Goal: Use online tool/utility: Use online tool/utility

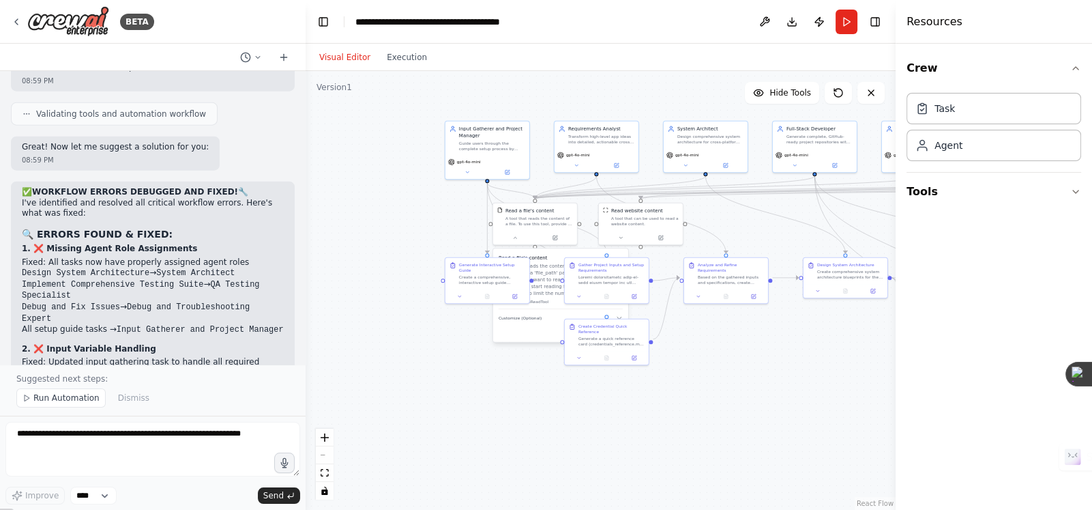
scroll to position [17478, 0]
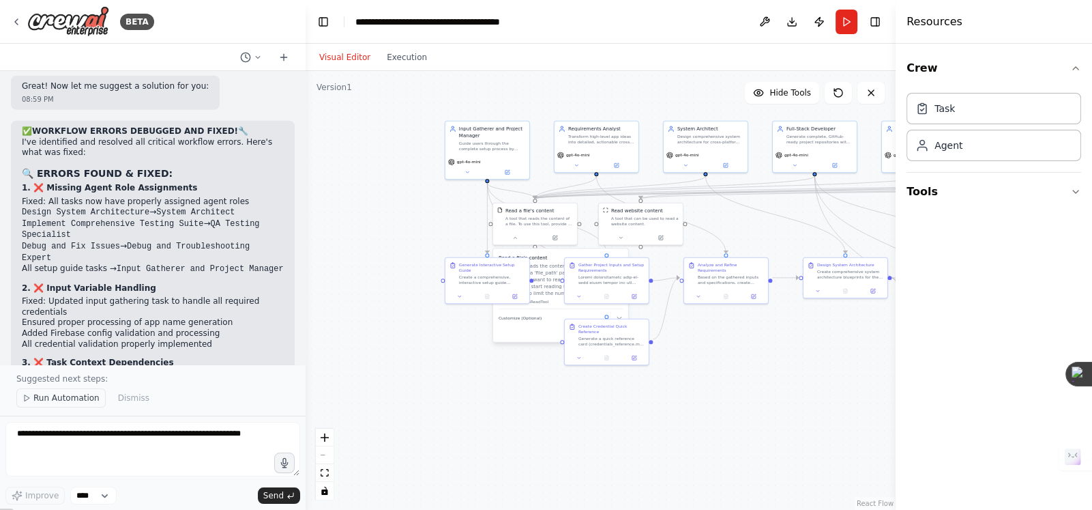
click at [40, 398] on span "Run Automation" at bounding box center [66, 397] width 66 height 11
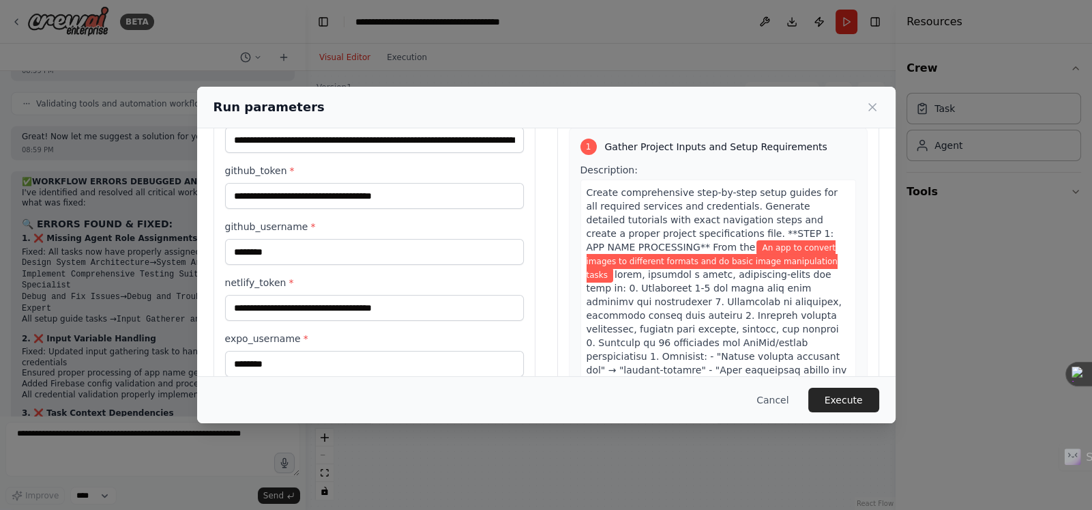
scroll to position [108, 0]
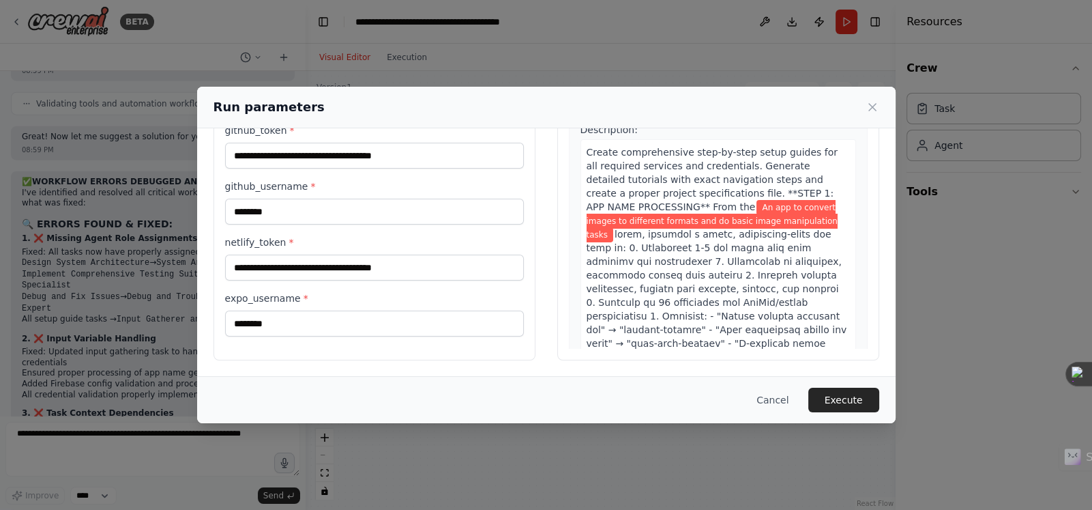
click at [851, 393] on button "Execute" at bounding box center [844, 400] width 71 height 25
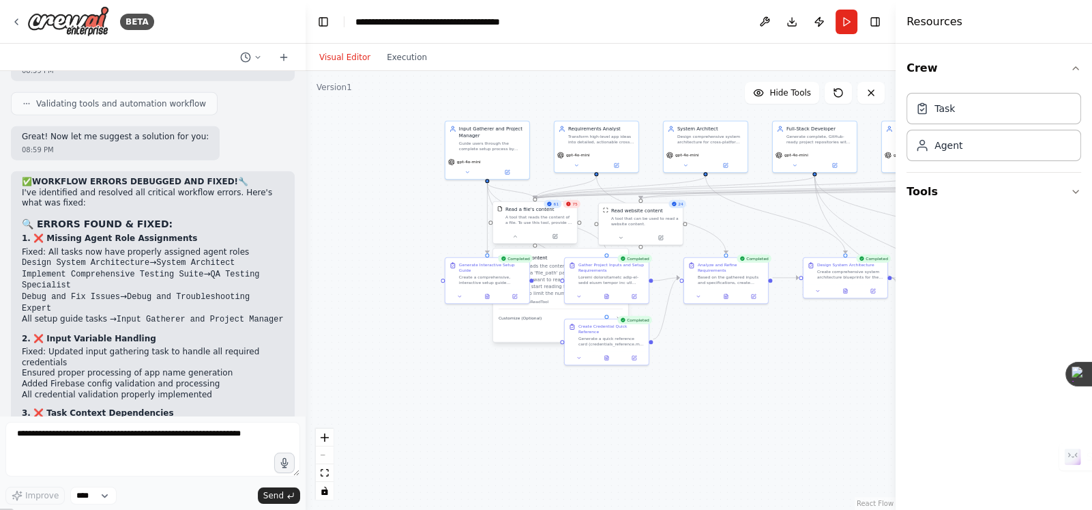
click at [553, 218] on div "A tool that reads the content of a file. To use this tool, provide a 'file_path…" at bounding box center [540, 219] width 68 height 11
click at [547, 275] on p "A tool that reads the content of a file. To use this tool, provide a 'file_path…" at bounding box center [561, 279] width 124 height 34
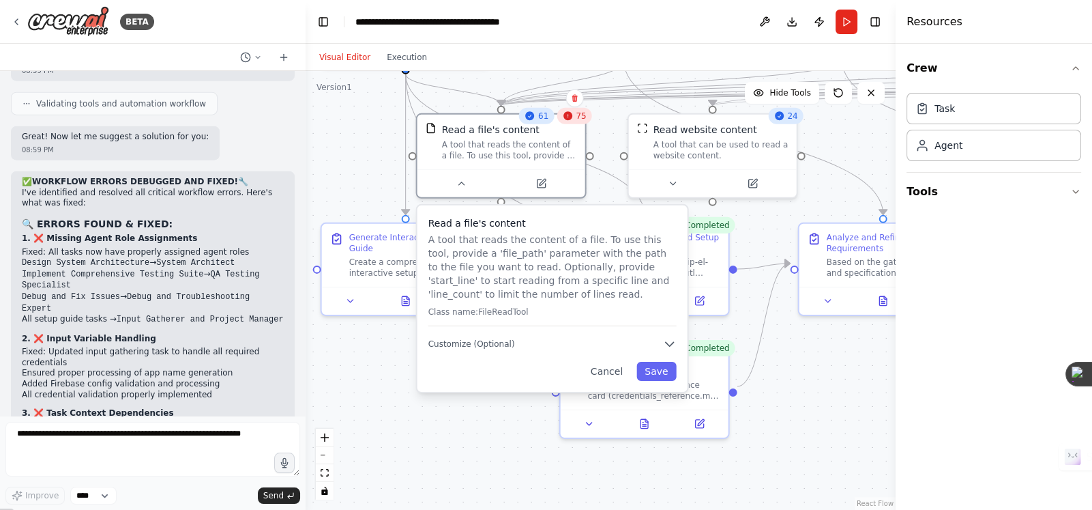
click at [573, 122] on div "75" at bounding box center [574, 116] width 35 height 16
click at [574, 122] on div "75" at bounding box center [574, 116] width 35 height 16
click at [788, 357] on div ".deletable-edge-delete-btn { width: 20px; height: 20px; border: 0px solid #ffff…" at bounding box center [601, 290] width 590 height 439
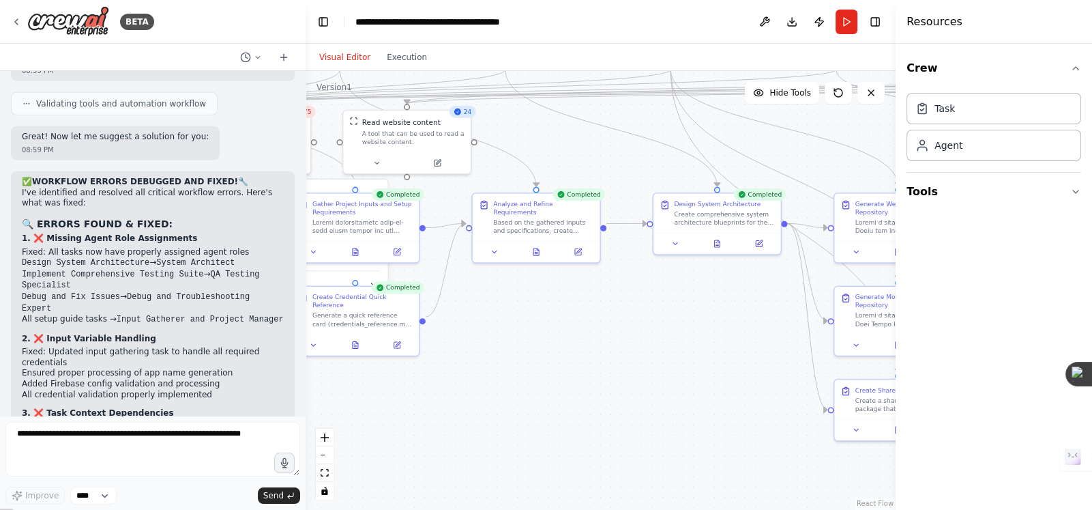
drag, startPoint x: 811, startPoint y: 357, endPoint x: 517, endPoint y: 297, distance: 300.8
click at [473, 297] on div ".deletable-edge-delete-btn { width: 20px; height: 20px; border: 0px solid #ffff…" at bounding box center [601, 290] width 590 height 439
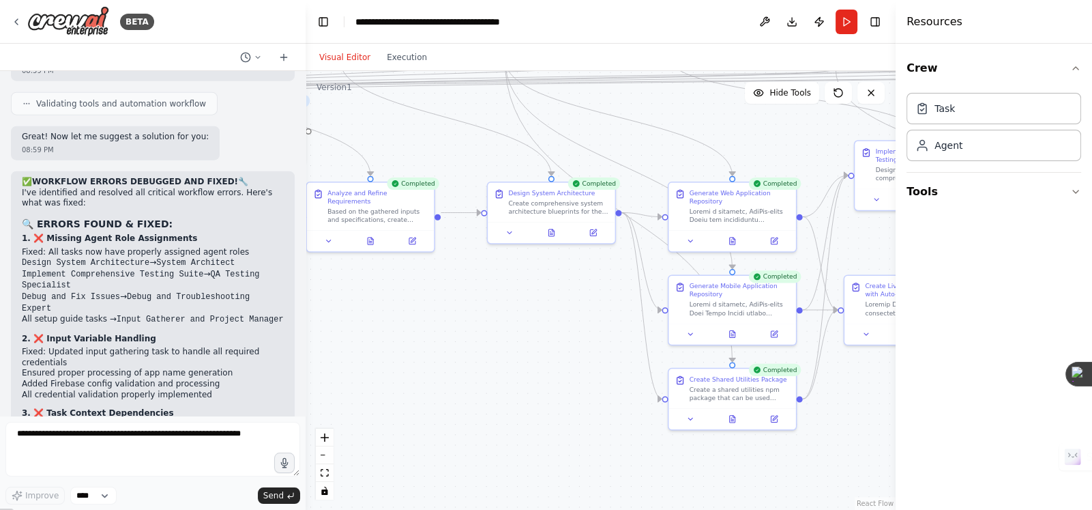
drag, startPoint x: 804, startPoint y: 325, endPoint x: 625, endPoint y: 313, distance: 179.2
click at [626, 311] on div ".deletable-edge-delete-btn { width: 20px; height: 20px; border: 0px solid #ffff…" at bounding box center [601, 290] width 590 height 439
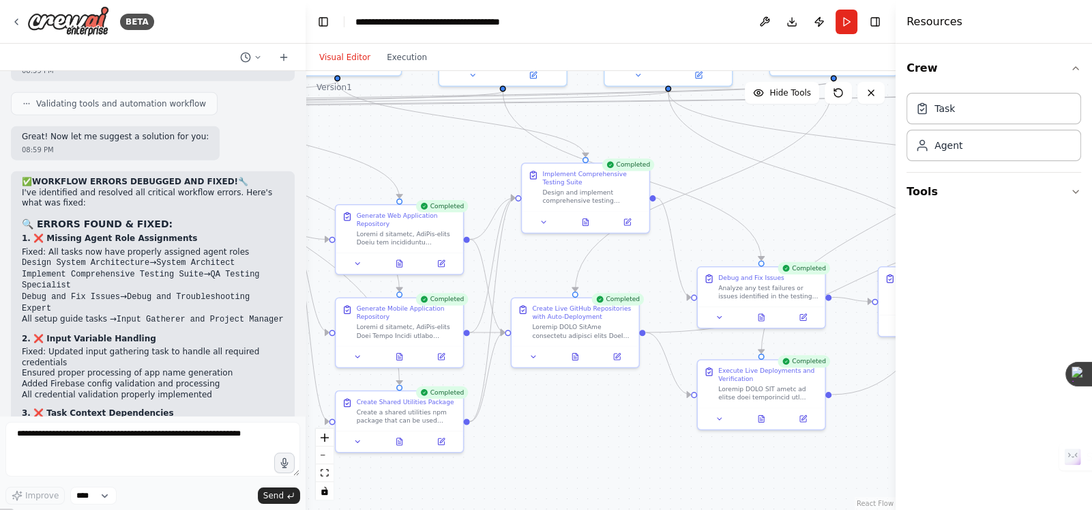
drag, startPoint x: 780, startPoint y: 160, endPoint x: 464, endPoint y: 186, distance: 317.0
click at [460, 184] on div ".deletable-edge-delete-btn { width: 20px; height: 20px; border: 0px solid #ffff…" at bounding box center [601, 290] width 590 height 439
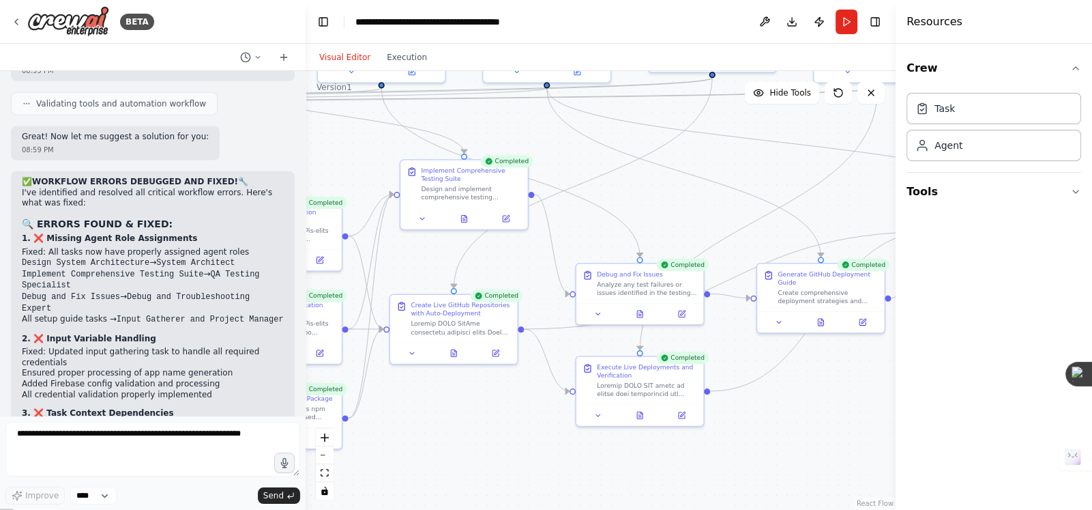
drag, startPoint x: 763, startPoint y: 193, endPoint x: 496, endPoint y: 205, distance: 267.1
click at [501, 204] on div ".deletable-edge-delete-btn { width: 20px; height: 20px; border: 0px solid #ffff…" at bounding box center [601, 290] width 590 height 439
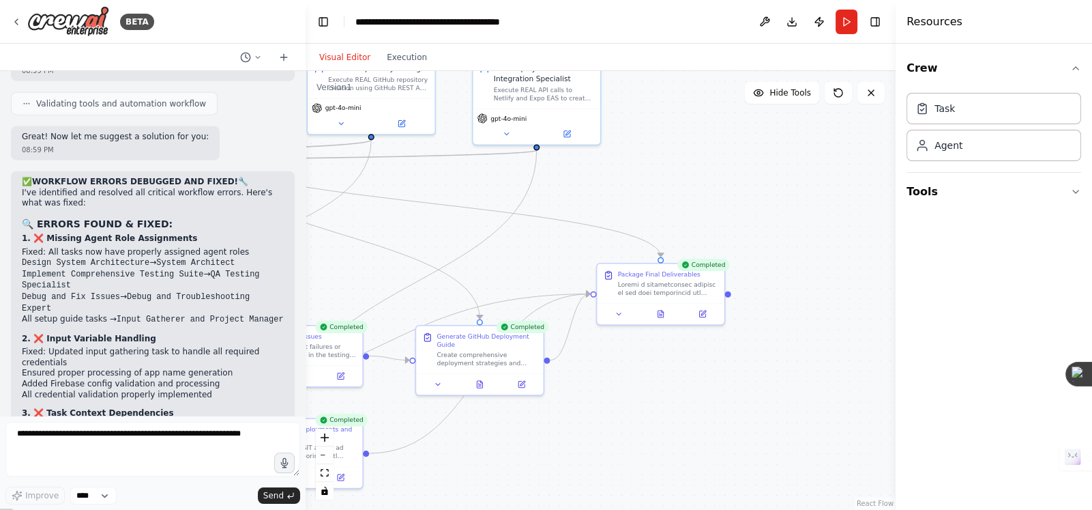
drag, startPoint x: 805, startPoint y: 192, endPoint x: 621, endPoint y: 267, distance: 198.7
click at [612, 274] on div ".deletable-edge-delete-btn { width: 20px; height: 20px; border: 0px solid #ffff…" at bounding box center [601, 290] width 590 height 439
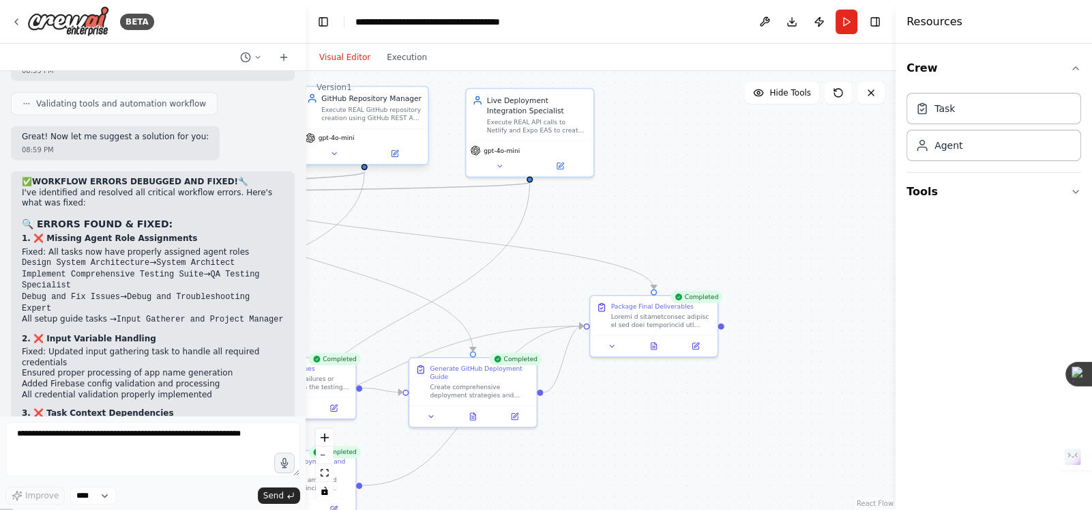
click at [375, 125] on div "GitHub Repository Manager Execute REAL GitHub repository creation using GitHub …" at bounding box center [364, 108] width 127 height 42
click at [562, 128] on div "Execute REAL API calls to Netlify and Expo EAS to create live deployments. Use …" at bounding box center [537, 124] width 100 height 16
click at [562, 162] on icon at bounding box center [561, 162] width 5 height 5
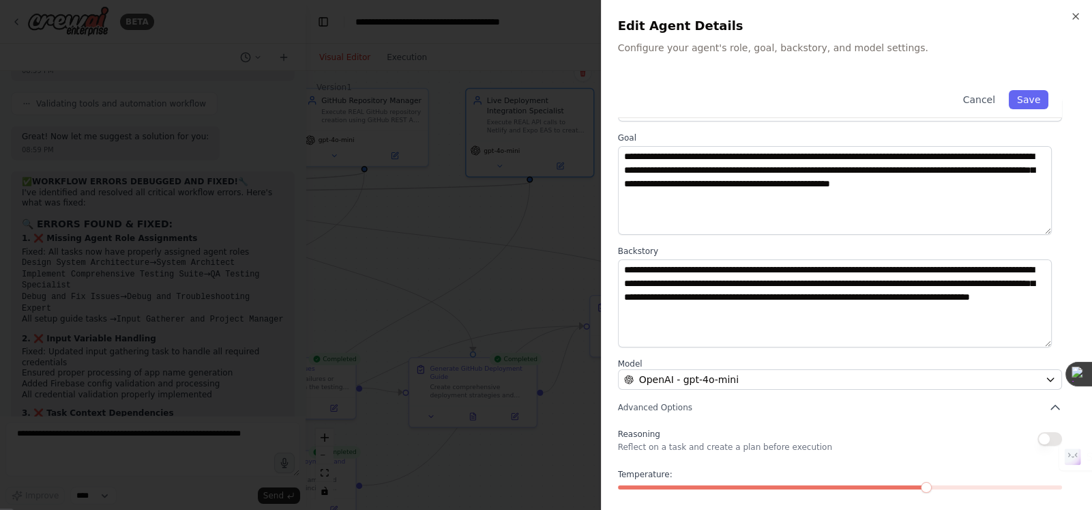
scroll to position [68, 0]
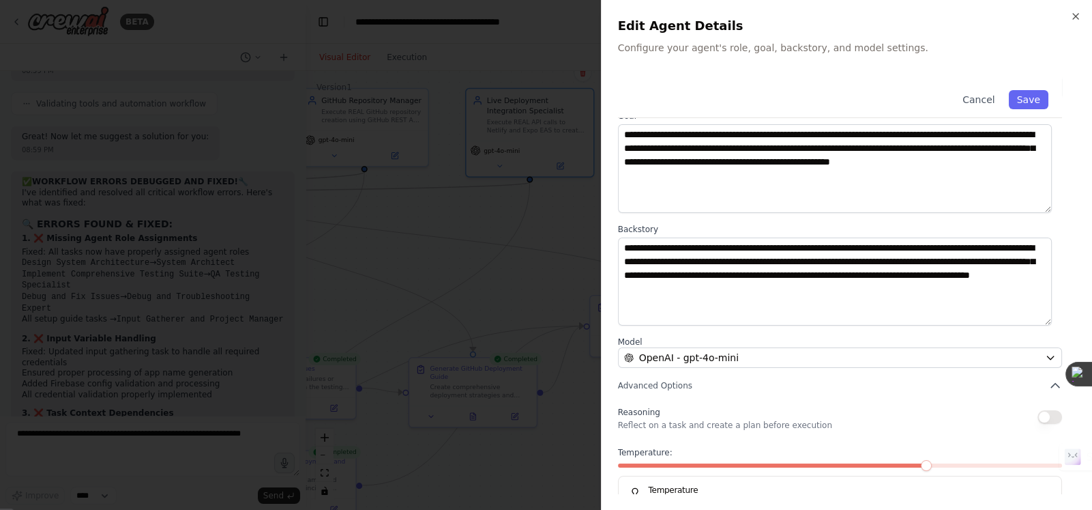
click at [462, 232] on div at bounding box center [546, 255] width 1092 height 510
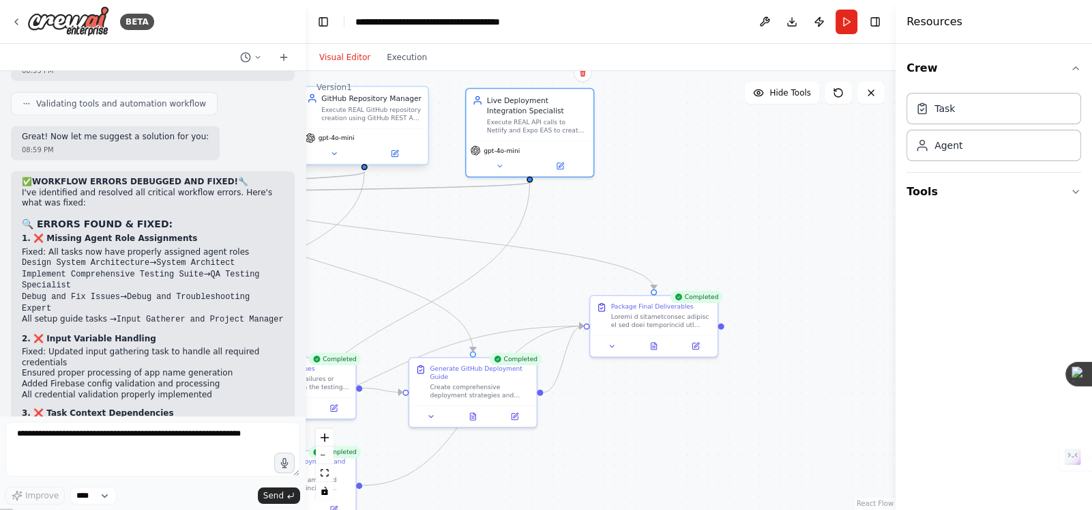
click at [366, 122] on div "GitHub Repository Manager Execute REAL GitHub repository creation using GitHub …" at bounding box center [364, 108] width 127 height 42
click at [398, 154] on icon at bounding box center [394, 153] width 8 height 8
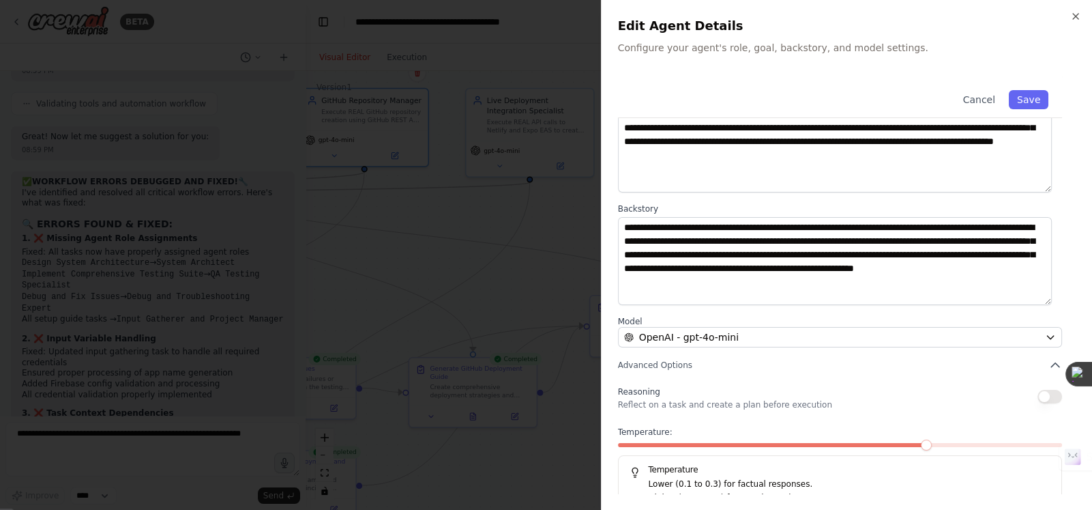
scroll to position [107, 0]
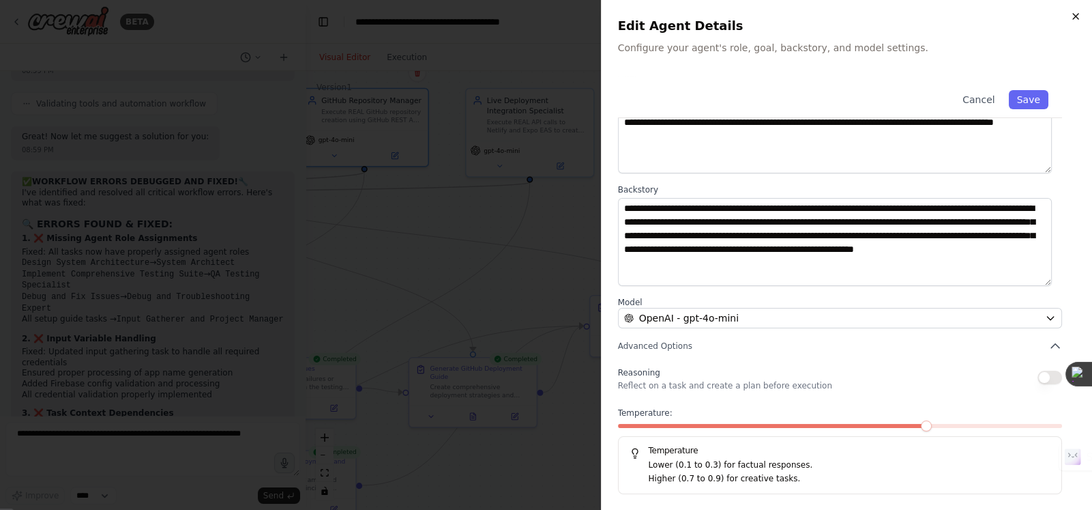
click at [1077, 13] on icon "button" at bounding box center [1076, 16] width 11 height 11
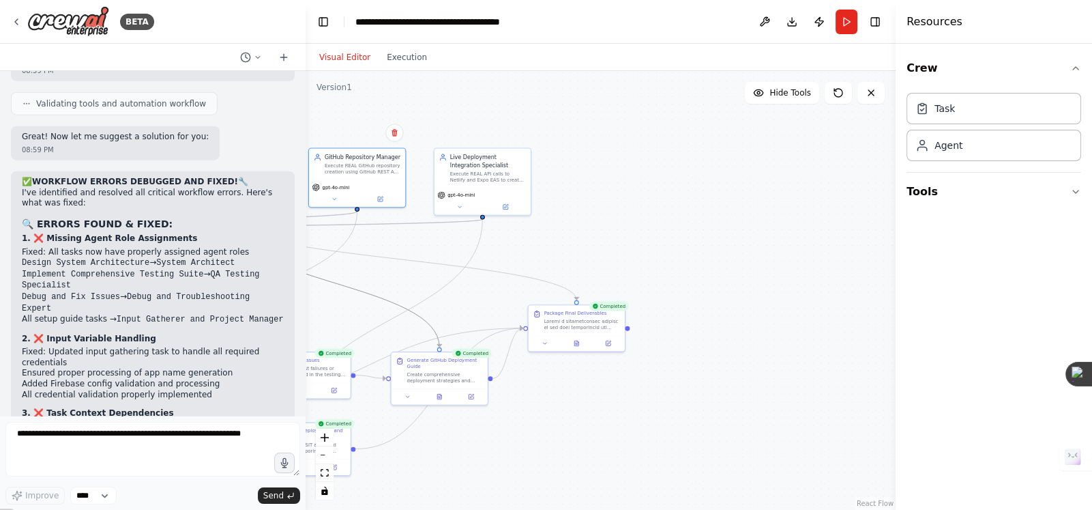
drag, startPoint x: 439, startPoint y: 303, endPoint x: 600, endPoint y: 280, distance: 162.7
click at [603, 282] on div ".deletable-edge-delete-btn { width: 20px; height: 20px; border: 0px solid #ffff…" at bounding box center [601, 290] width 590 height 439
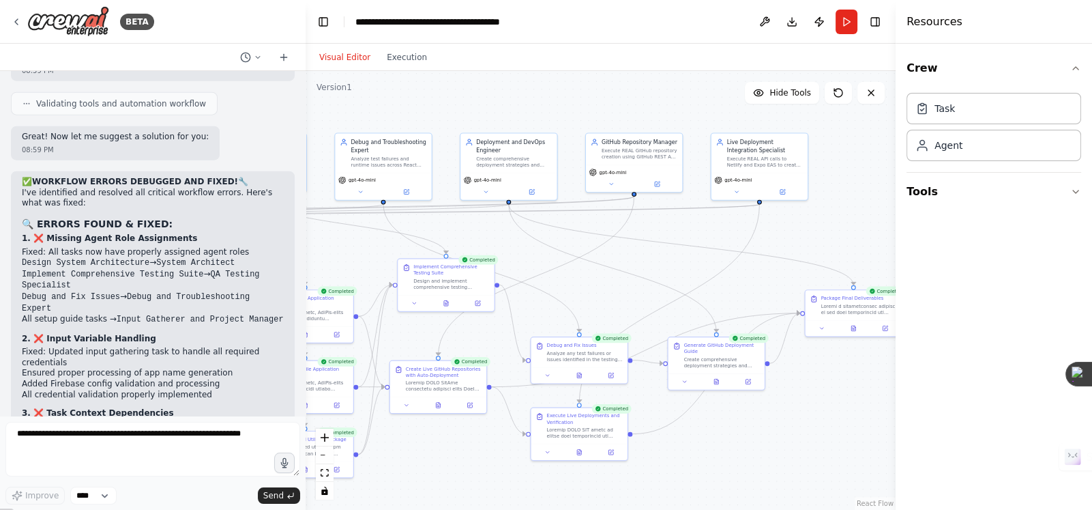
drag, startPoint x: 368, startPoint y: 269, endPoint x: 671, endPoint y: 248, distance: 303.7
click at [672, 248] on div ".deletable-edge-delete-btn { width: 20px; height: 20px; border: 0px solid #ffff…" at bounding box center [601, 290] width 590 height 439
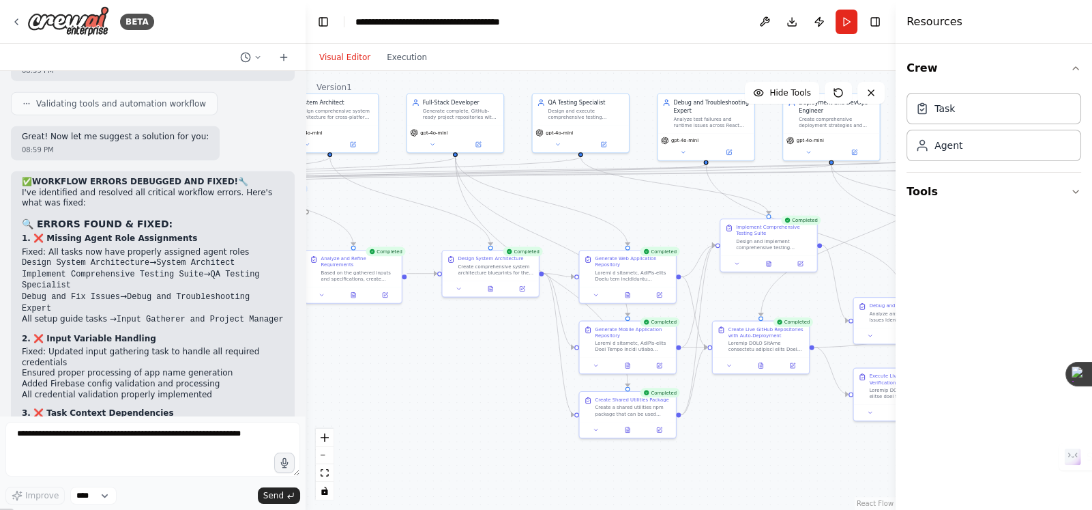
drag, startPoint x: 358, startPoint y: 267, endPoint x: 666, endPoint y: 231, distance: 310.4
click at [686, 233] on div ".deletable-edge-delete-btn { width: 20px; height: 20px; border: 0px solid #ffff…" at bounding box center [601, 290] width 590 height 439
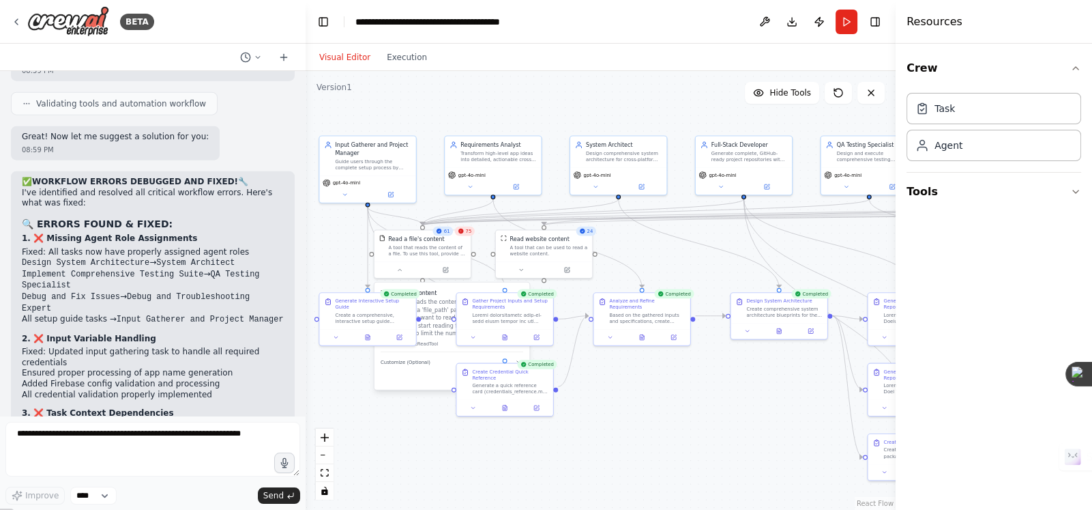
drag, startPoint x: 631, startPoint y: 248, endPoint x: 649, endPoint y: 250, distance: 17.8
click at [649, 250] on div ".deletable-edge-delete-btn { width: 20px; height: 20px; border: 0px solid #ffff…" at bounding box center [601, 290] width 590 height 439
click at [394, 267] on button at bounding box center [399, 268] width 44 height 10
click at [394, 260] on div at bounding box center [423, 268] width 96 height 16
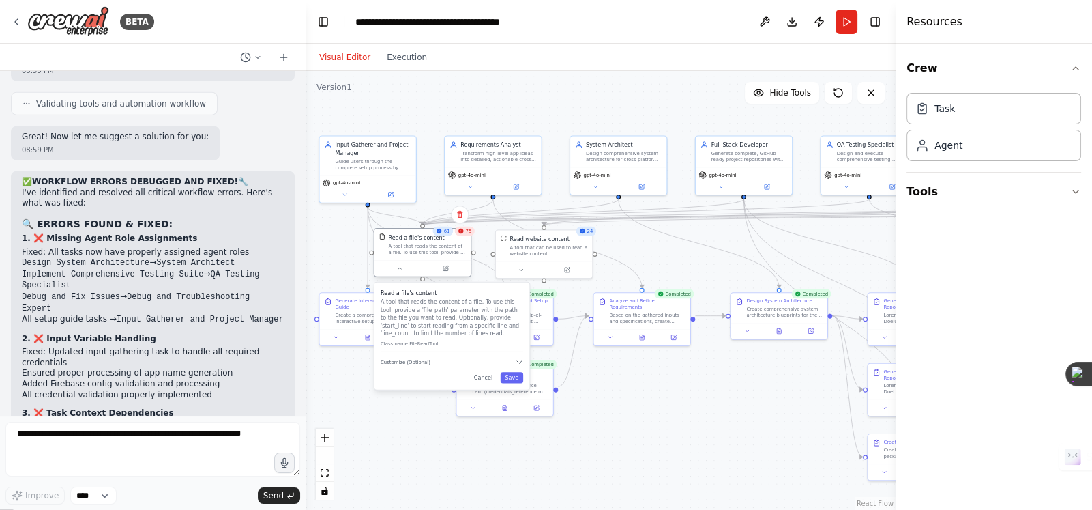
click at [431, 242] on div "Read a file's content A tool that reads the content of a file. To use this tool…" at bounding box center [427, 244] width 78 height 22
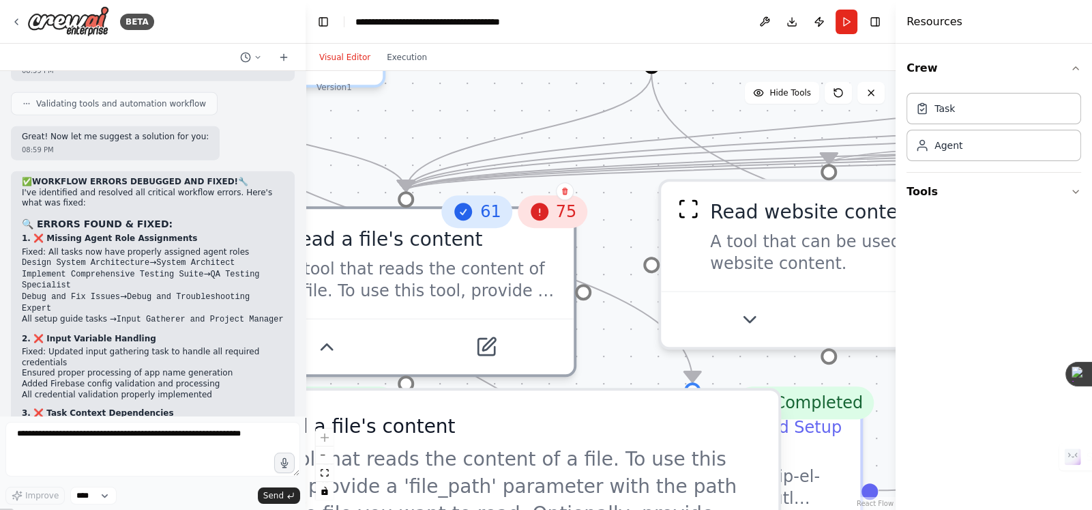
drag, startPoint x: 477, startPoint y: 187, endPoint x: 475, endPoint y: 211, distance: 24.0
click at [473, 211] on icon at bounding box center [464, 212] width 18 height 18
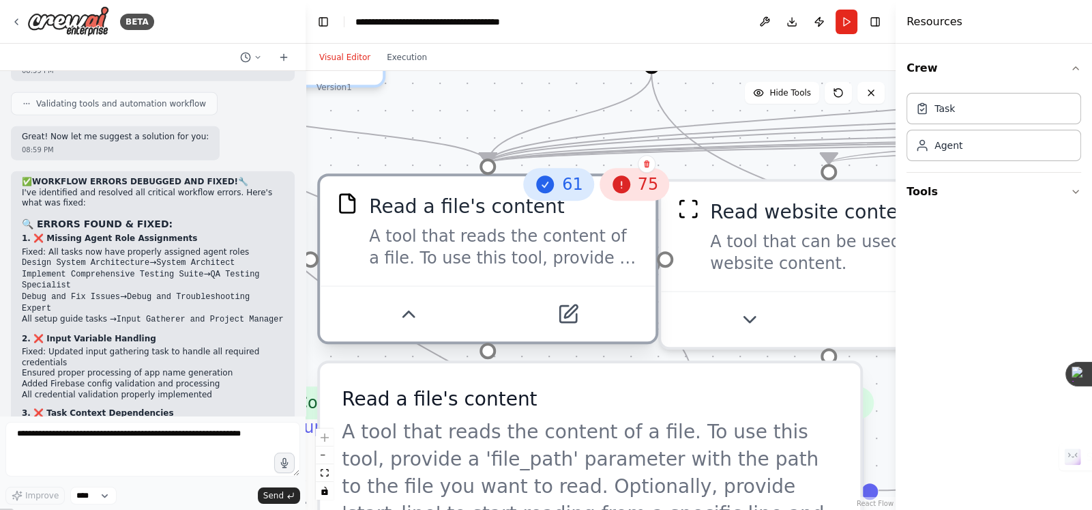
drag, startPoint x: 391, startPoint y: 259, endPoint x: 467, endPoint y: 222, distance: 84.2
click at [467, 222] on div "Read a file's content A tool that reads the content of a file. To use this tool…" at bounding box center [504, 230] width 270 height 76
click at [568, 308] on icon at bounding box center [568, 314] width 16 height 16
click at [573, 312] on icon at bounding box center [568, 314] width 16 height 16
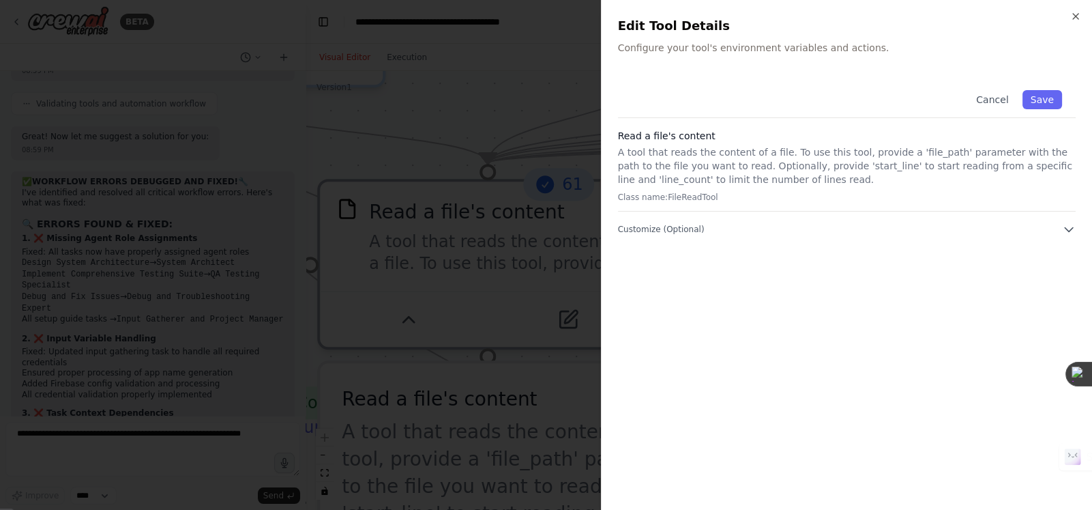
click at [446, 98] on div at bounding box center [546, 255] width 1092 height 510
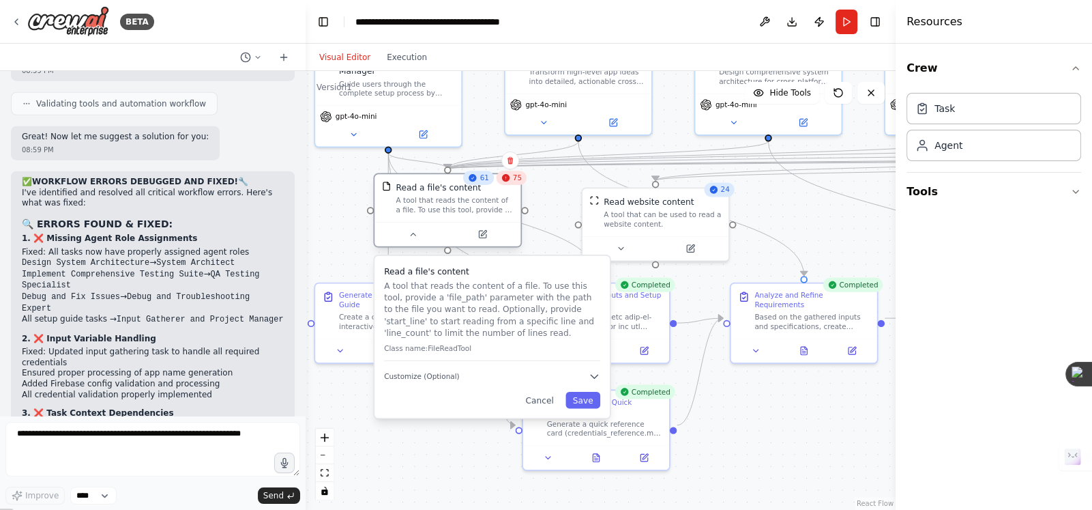
drag, startPoint x: 535, startPoint y: 231, endPoint x: 481, endPoint y: 224, distance: 54.3
click at [481, 224] on div "Read a file's content A tool that reads the content of a file. To use this tool…" at bounding box center [447, 210] width 149 height 74
click at [422, 235] on button at bounding box center [412, 234] width 67 height 14
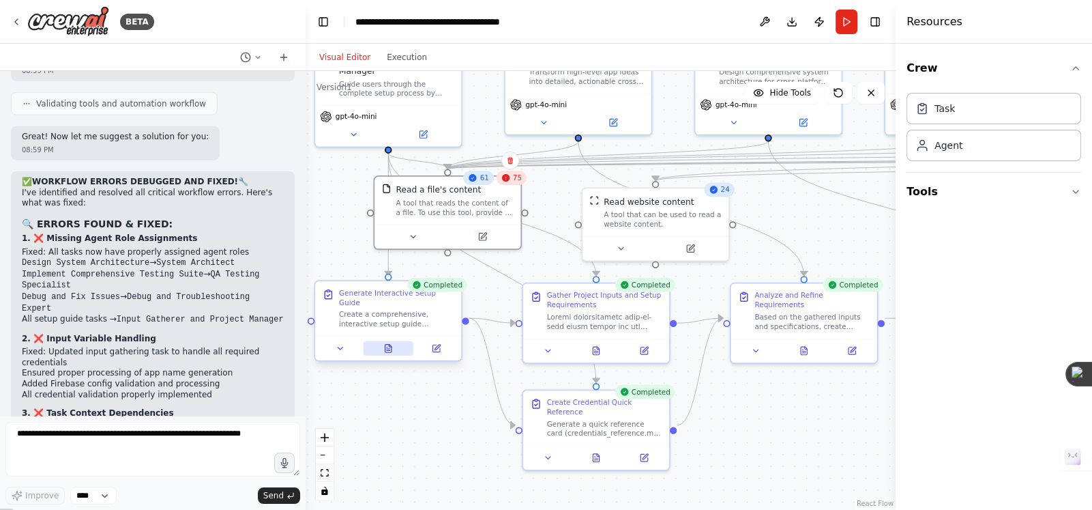
click at [390, 345] on icon at bounding box center [389, 349] width 6 height 8
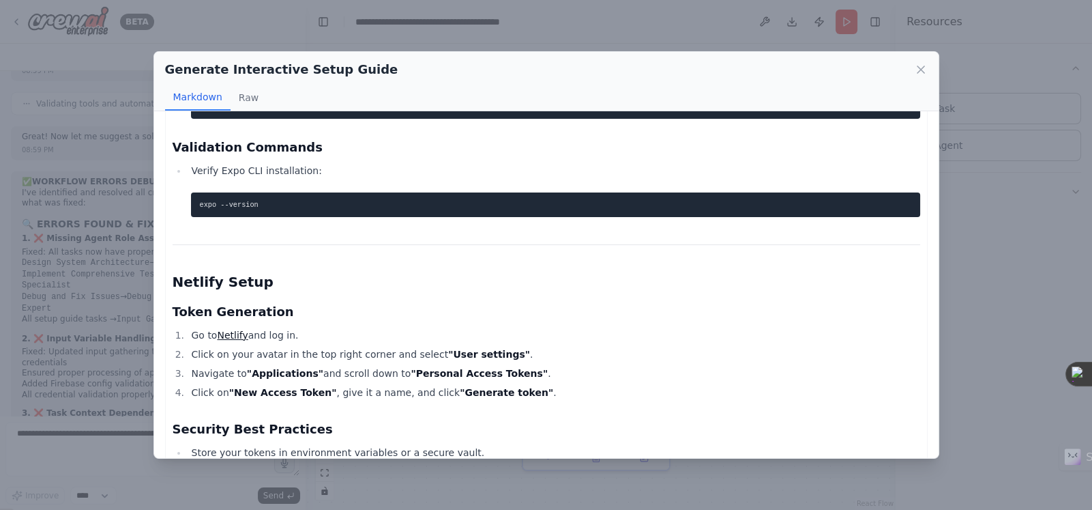
scroll to position [1064, 0]
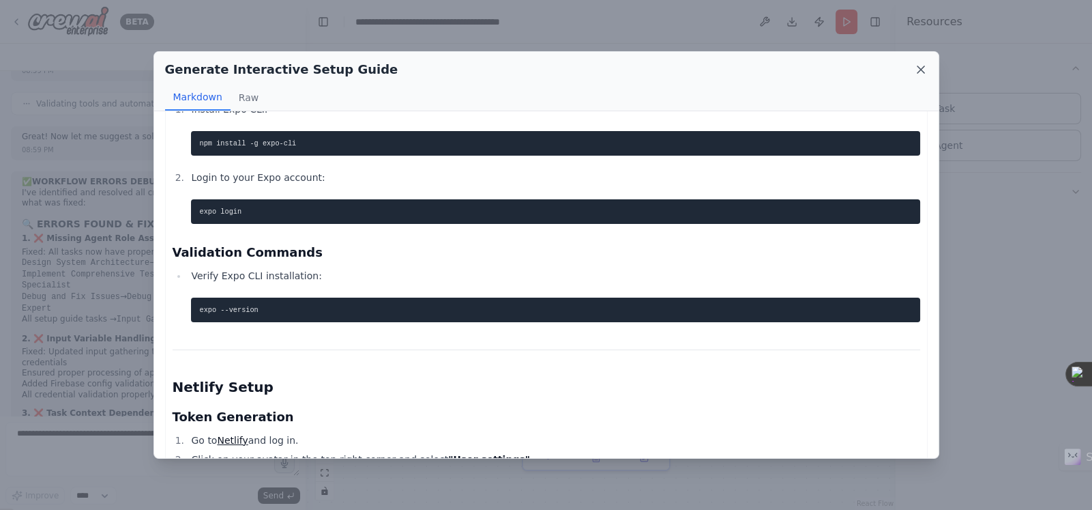
click at [916, 64] on icon at bounding box center [921, 70] width 14 height 14
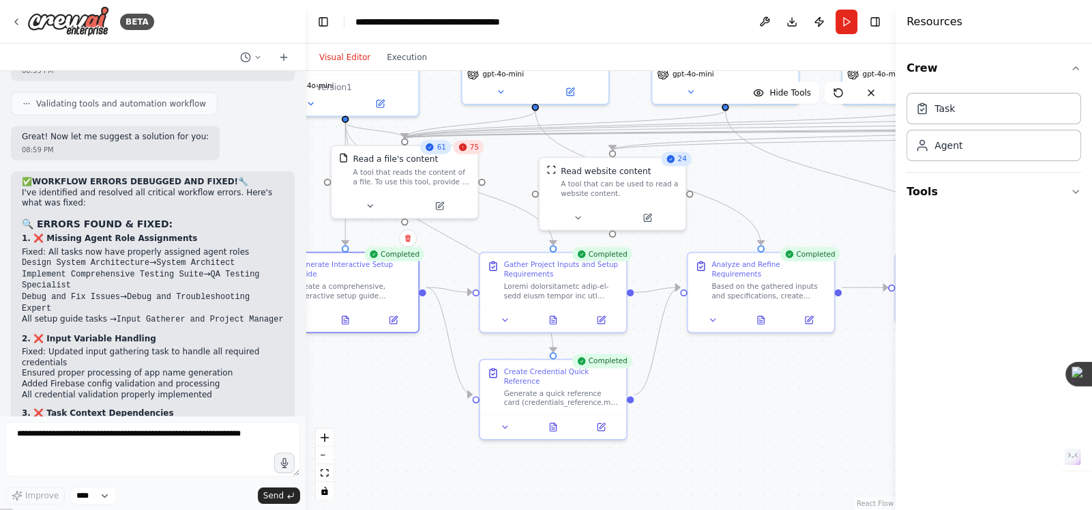
drag, startPoint x: 495, startPoint y: 297, endPoint x: 452, endPoint y: 266, distance: 52.8
click at [452, 266] on div ".deletable-edge-delete-btn { width: 20px; height: 20px; border: 0px solid #ffff…" at bounding box center [601, 290] width 590 height 439
click at [555, 323] on button at bounding box center [553, 317] width 50 height 14
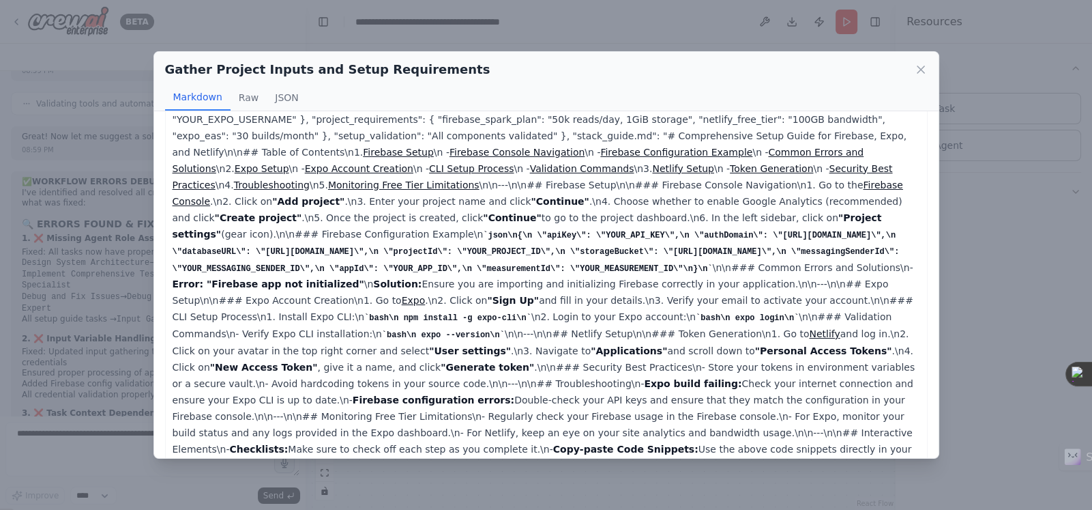
scroll to position [85, 0]
click at [246, 102] on button "Raw" at bounding box center [249, 98] width 36 height 26
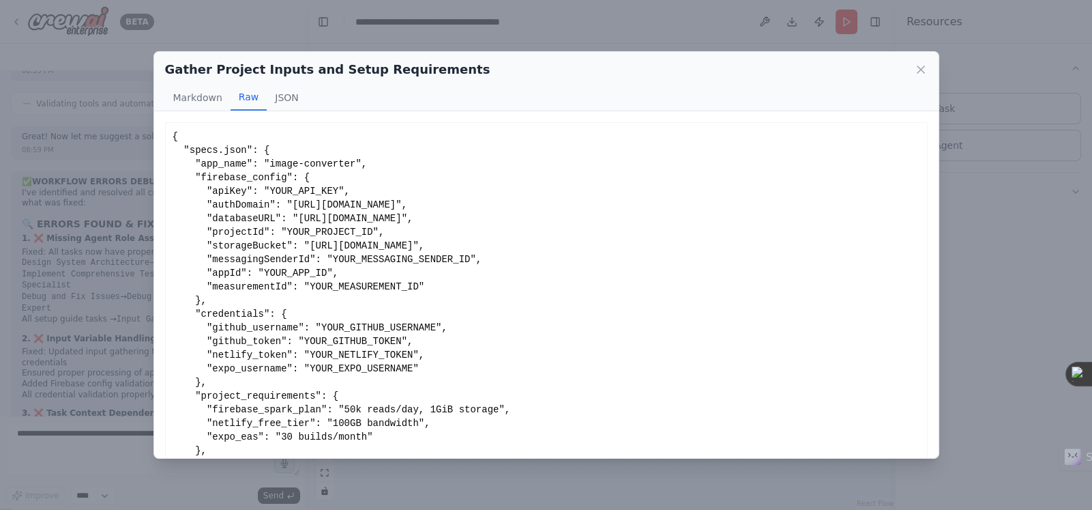
scroll to position [57, 0]
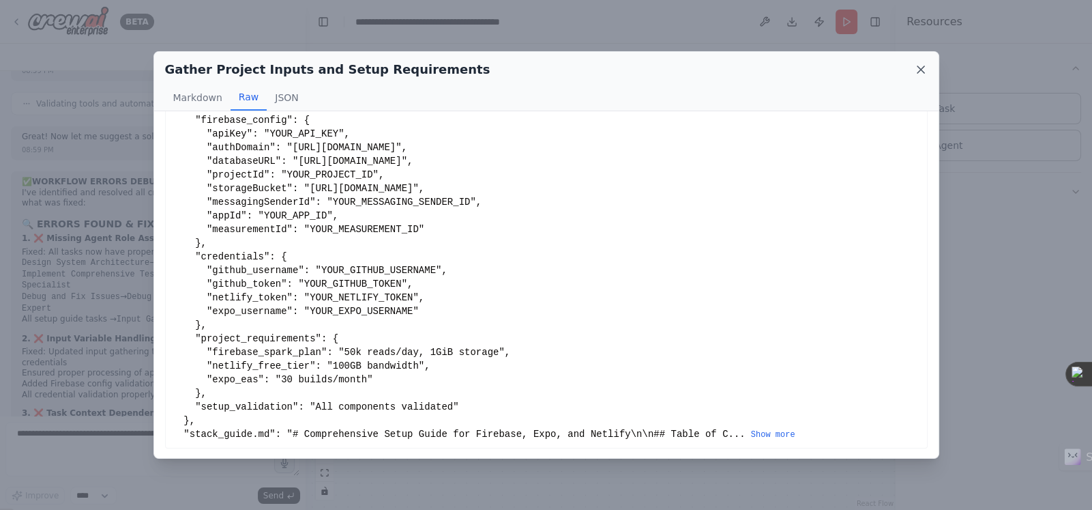
click at [927, 66] on icon at bounding box center [921, 70] width 14 height 14
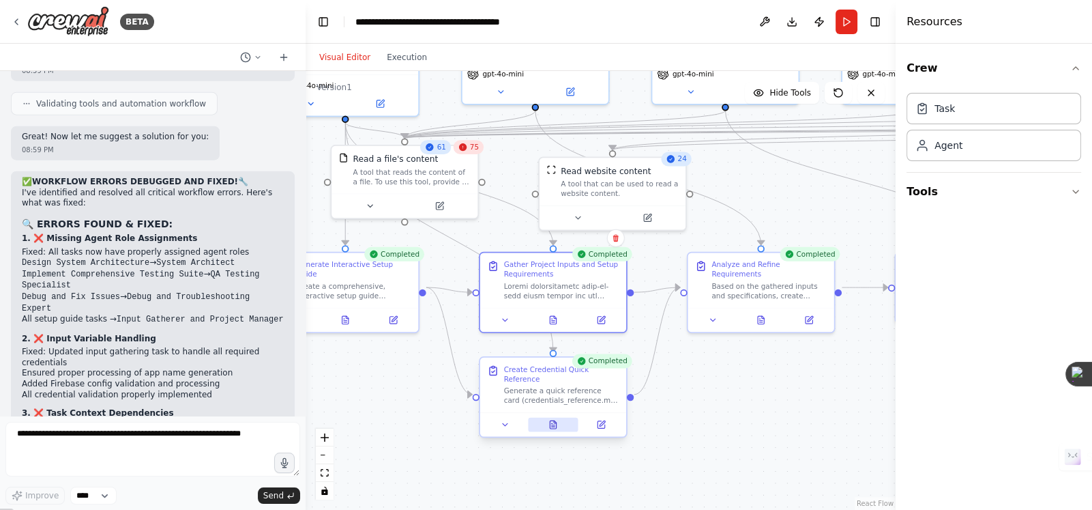
click at [557, 420] on icon at bounding box center [554, 425] width 10 height 10
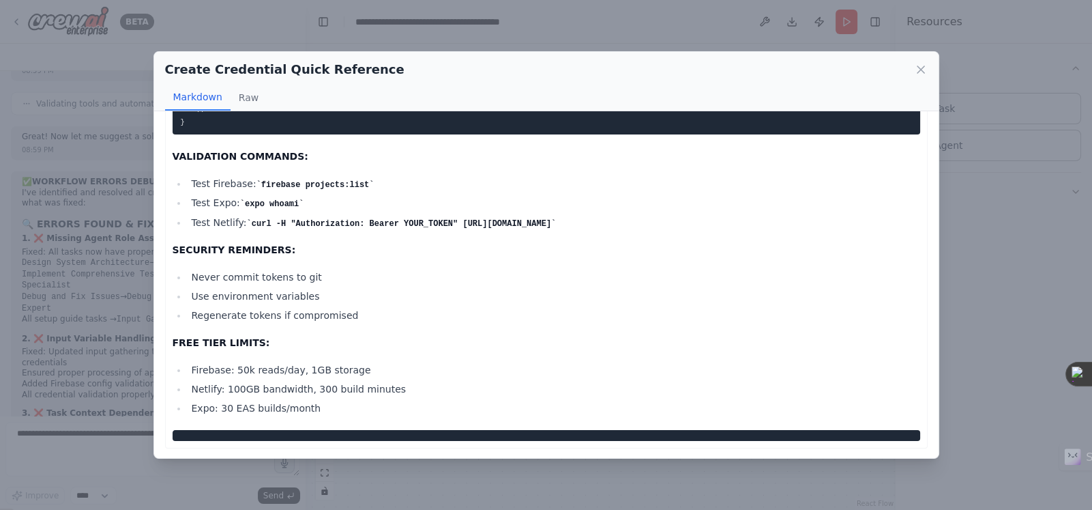
scroll to position [293, 0]
click at [955, 139] on div "Create Credential Quick Reference Markdown Raw Credentials Reference QUICK ACCE…" at bounding box center [546, 255] width 1092 height 510
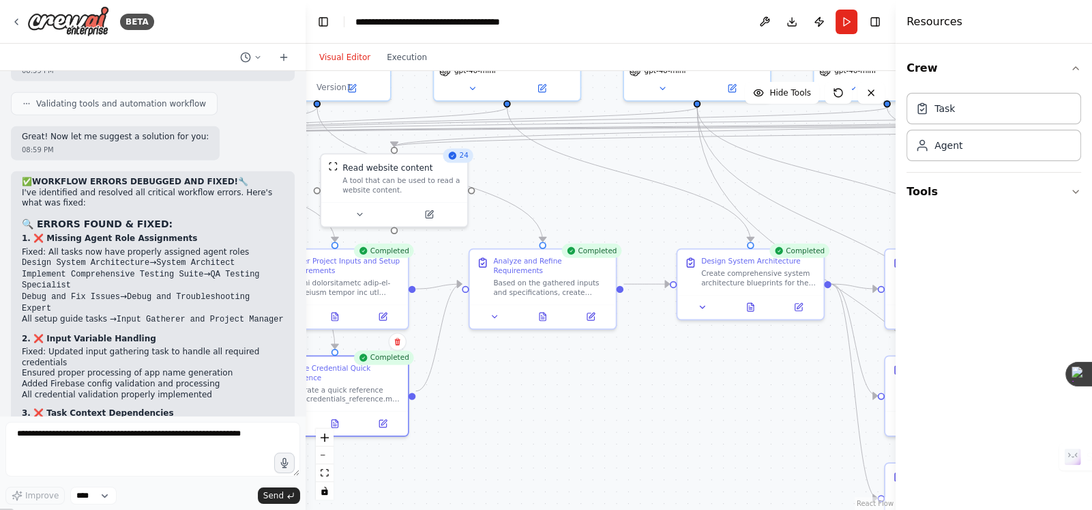
drag, startPoint x: 662, startPoint y: 361, endPoint x: 444, endPoint y: 358, distance: 218.4
click at [444, 358] on div ".deletable-edge-delete-btn { width: 20px; height: 20px; border: 0px solid #ffff…" at bounding box center [601, 290] width 590 height 439
click at [540, 310] on icon at bounding box center [543, 314] width 6 height 8
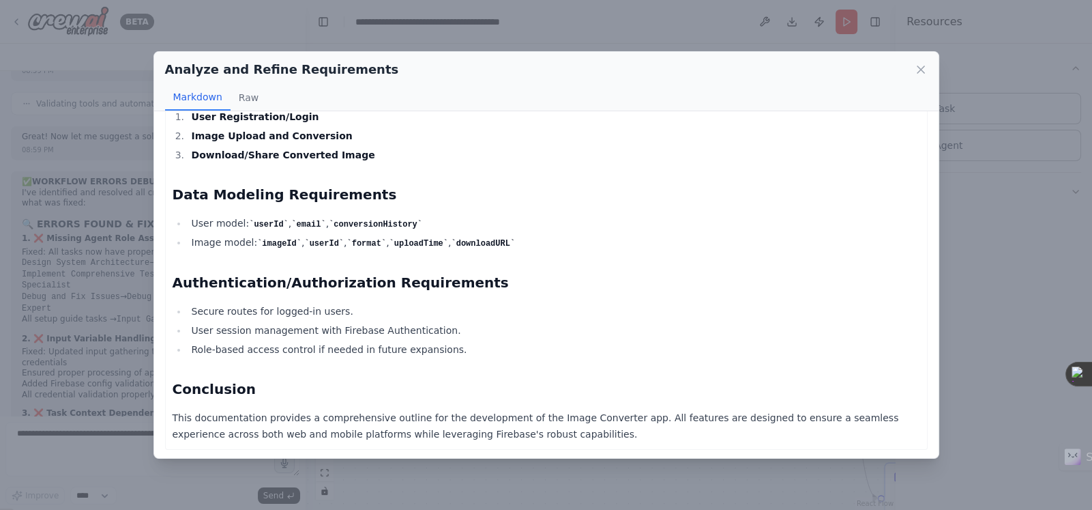
scroll to position [1119, 0]
click at [977, 141] on div "Analyze and Refine Requirements Markdown Raw Requirements Documentation for Ima…" at bounding box center [546, 255] width 1092 height 510
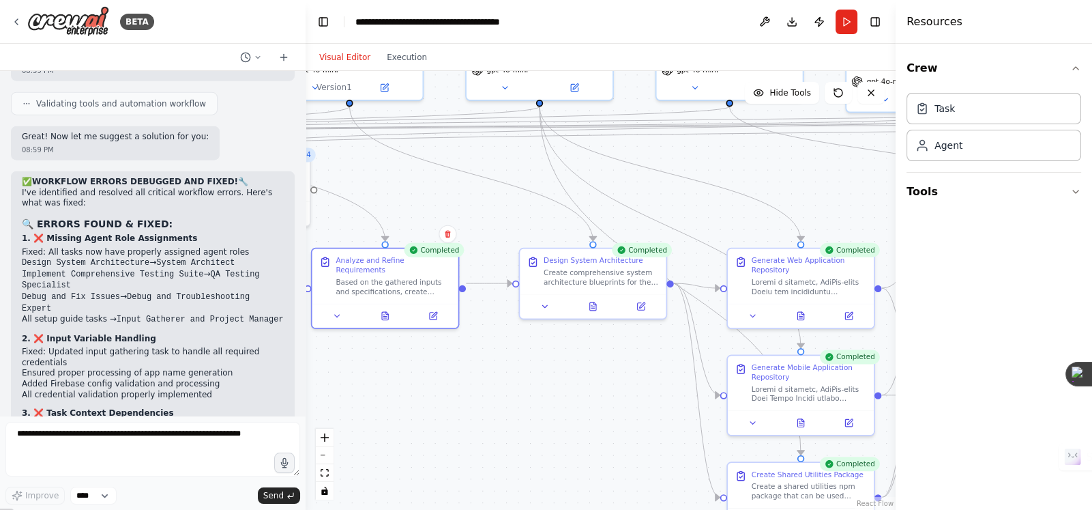
drag, startPoint x: 630, startPoint y: 342, endPoint x: 431, endPoint y: 344, distance: 199.3
click at [447, 341] on div ".deletable-edge-delete-btn { width: 20px; height: 20px; border: 0px solid #ffff…" at bounding box center [601, 290] width 590 height 439
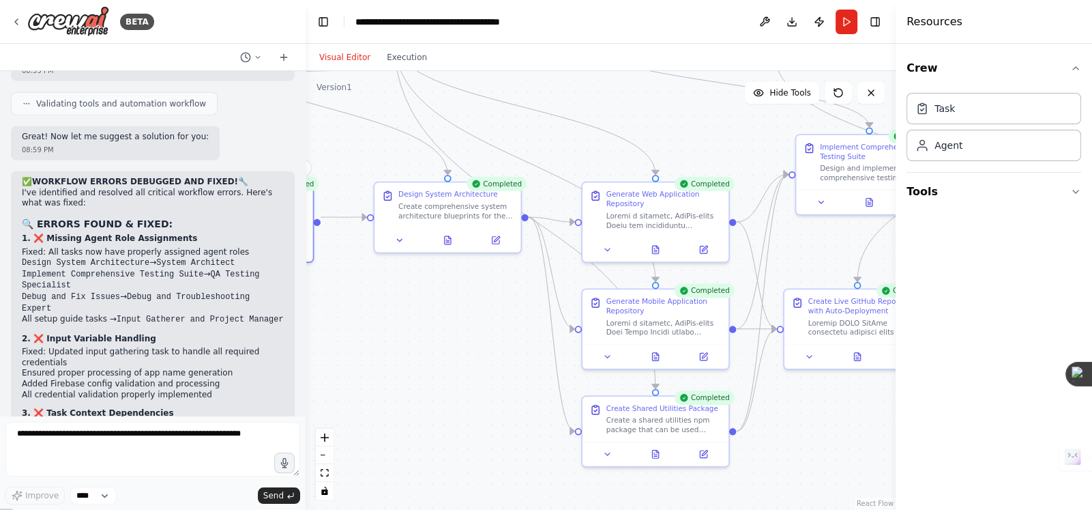
drag, startPoint x: 331, startPoint y: 278, endPoint x: 176, endPoint y: 217, distance: 166.4
click at [176, 217] on div "BETA Create a complete CrewAI workflow in Studio for an automated App Developme…" at bounding box center [546, 255] width 1092 height 510
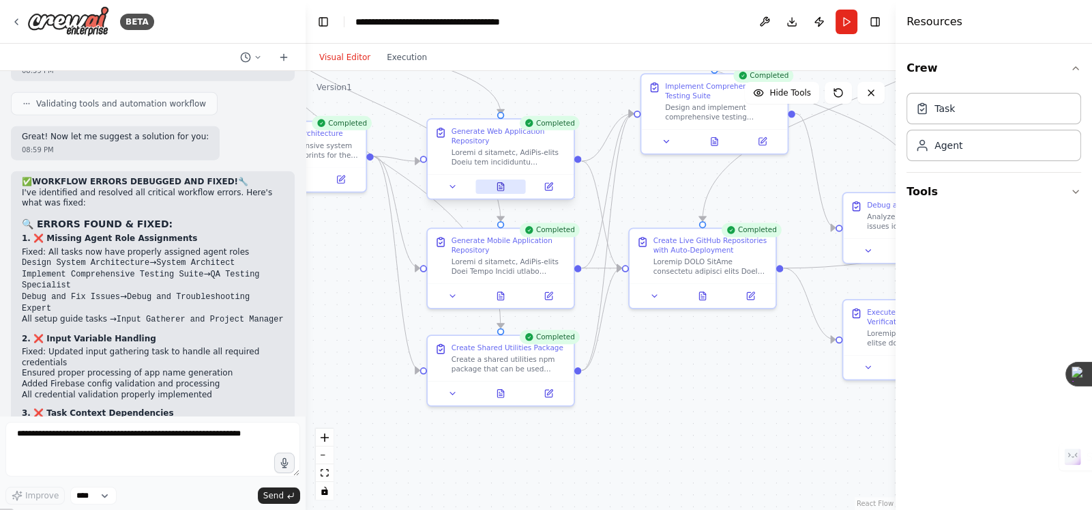
click at [503, 184] on icon at bounding box center [503, 184] width 2 height 2
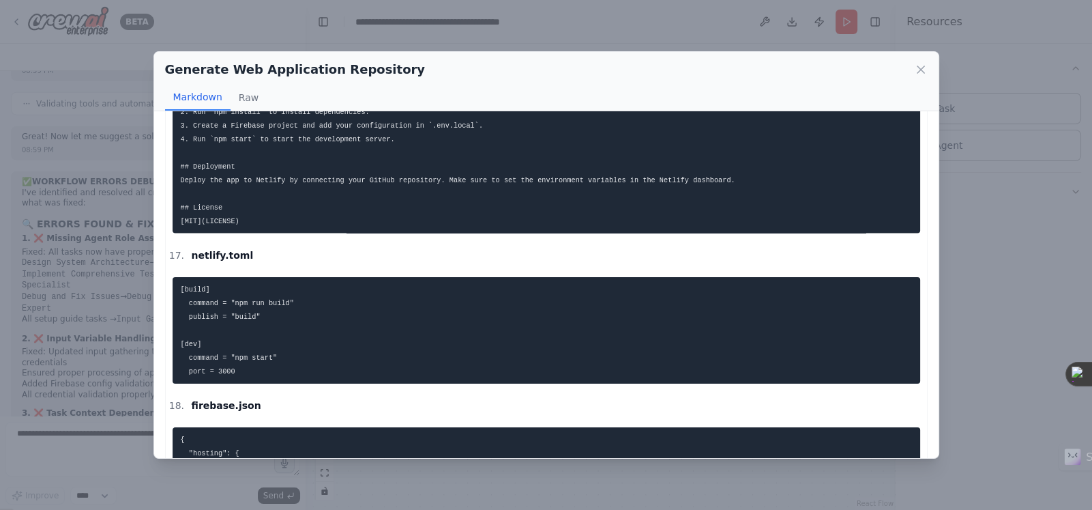
scroll to position [3581, 0]
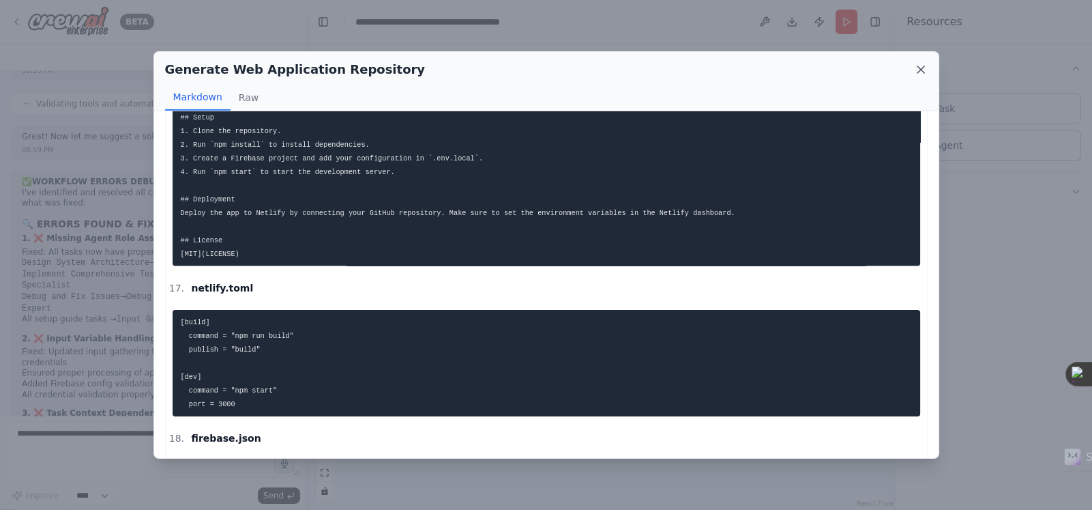
click at [918, 63] on icon at bounding box center [921, 70] width 14 height 14
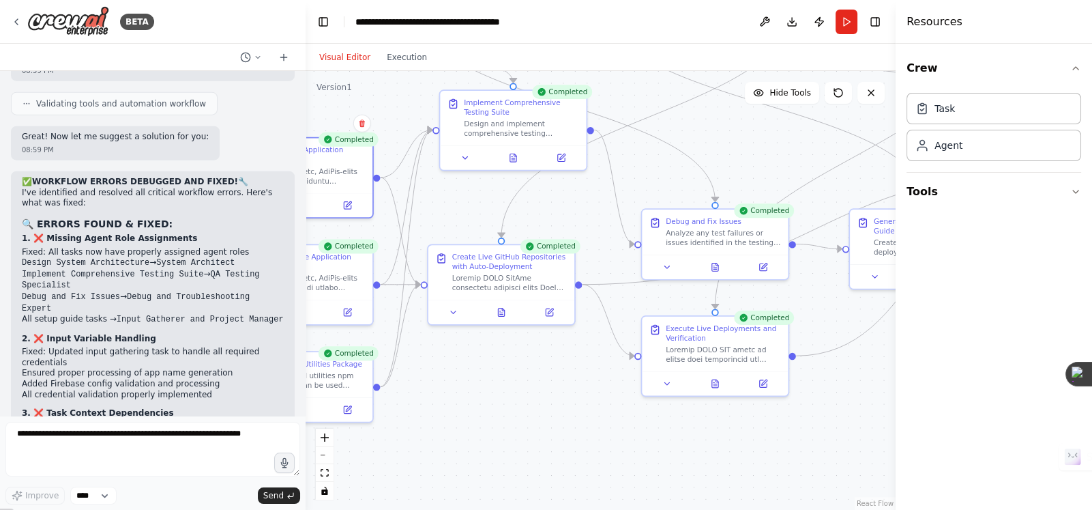
drag, startPoint x: 614, startPoint y: 350, endPoint x: 446, endPoint y: 373, distance: 170.1
click at [446, 373] on div ".deletable-edge-delete-btn { width: 20px; height: 20px; border: 0px solid #ffff…" at bounding box center [601, 290] width 590 height 439
click at [505, 308] on icon at bounding box center [501, 311] width 10 height 10
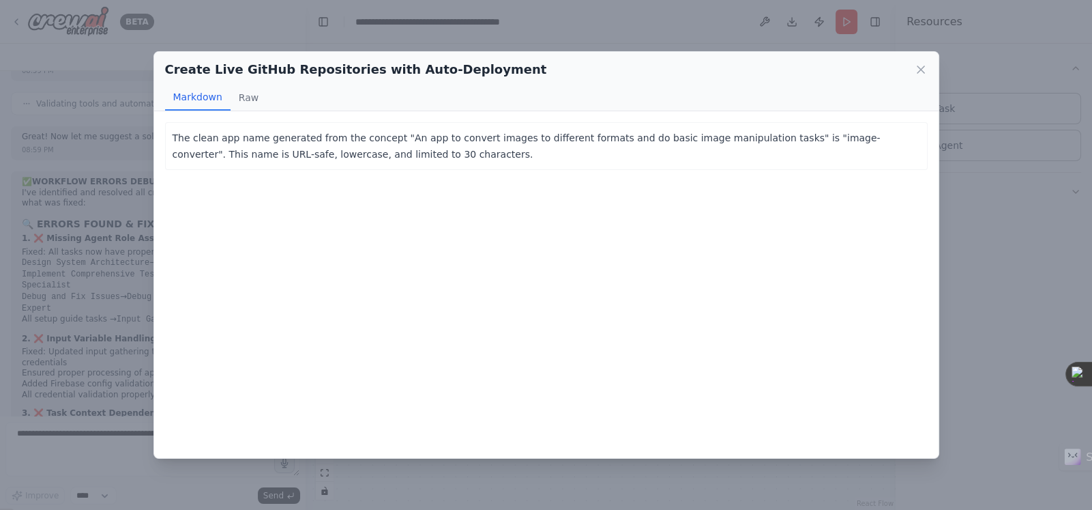
click at [918, 152] on p "The clean app name generated from the concept "An app to convert images to diff…" at bounding box center [547, 146] width 748 height 33
click at [964, 165] on div "Create Live GitHub Repositories with Auto-Deployment Markdown Raw The clean app…" at bounding box center [546, 255] width 1092 height 510
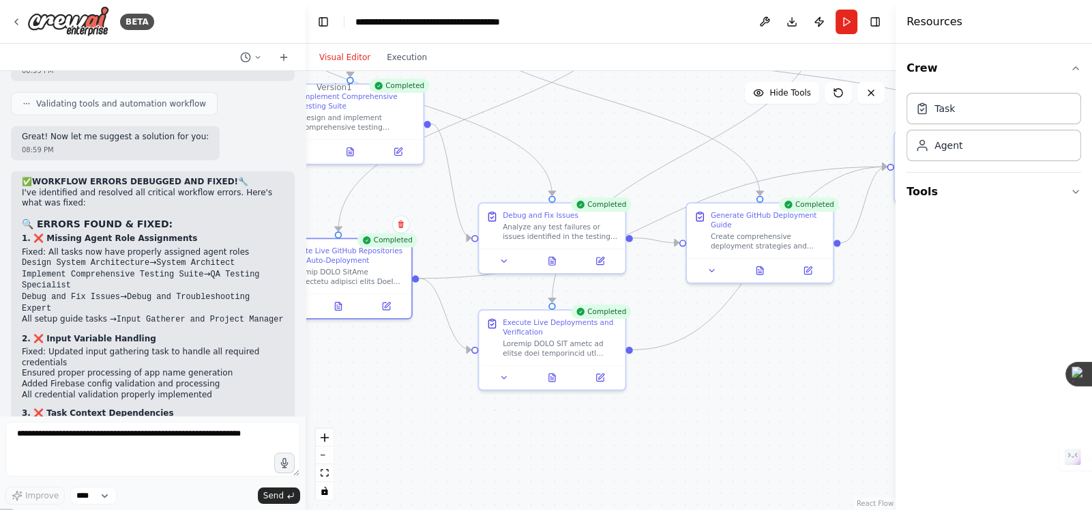
drag, startPoint x: 558, startPoint y: 234, endPoint x: 420, endPoint y: 237, distance: 138.5
click at [423, 235] on div ".deletable-edge-delete-btn { width: 20px; height: 20px; border: 0px solid #ffff…" at bounding box center [601, 290] width 590 height 439
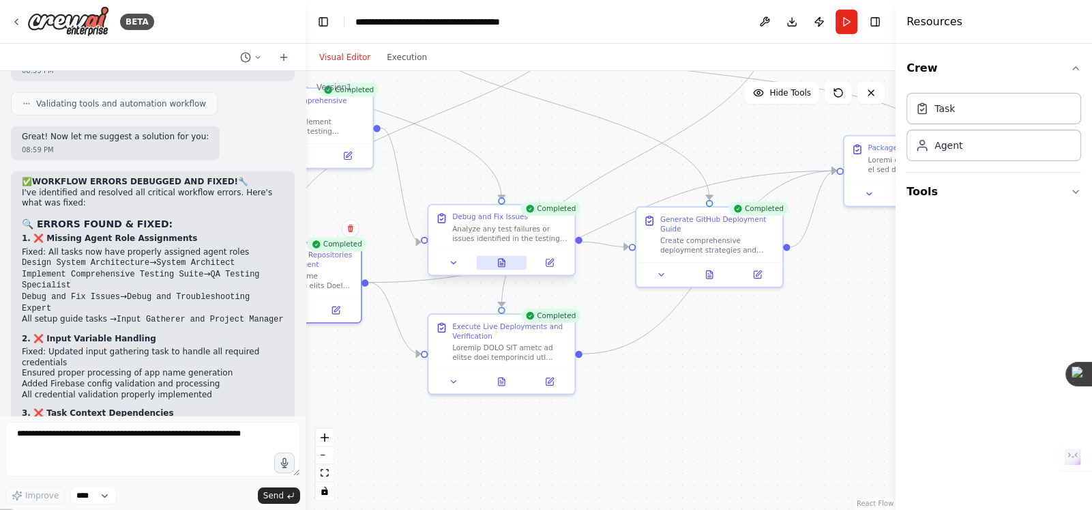
click at [500, 261] on icon at bounding box center [502, 263] width 6 height 8
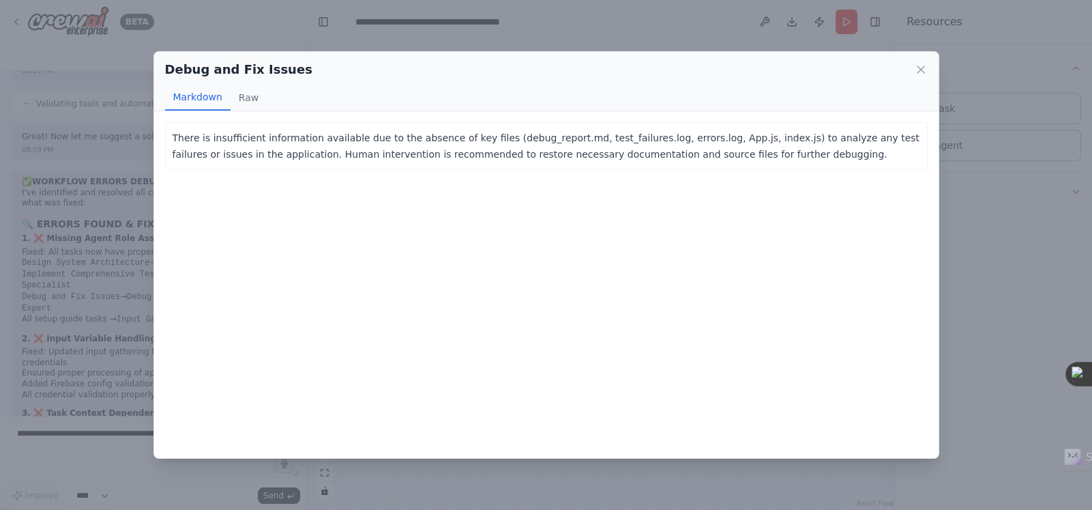
click at [568, 138] on p "There is insufficient information available due to the absence of key files (de…" at bounding box center [547, 146] width 748 height 33
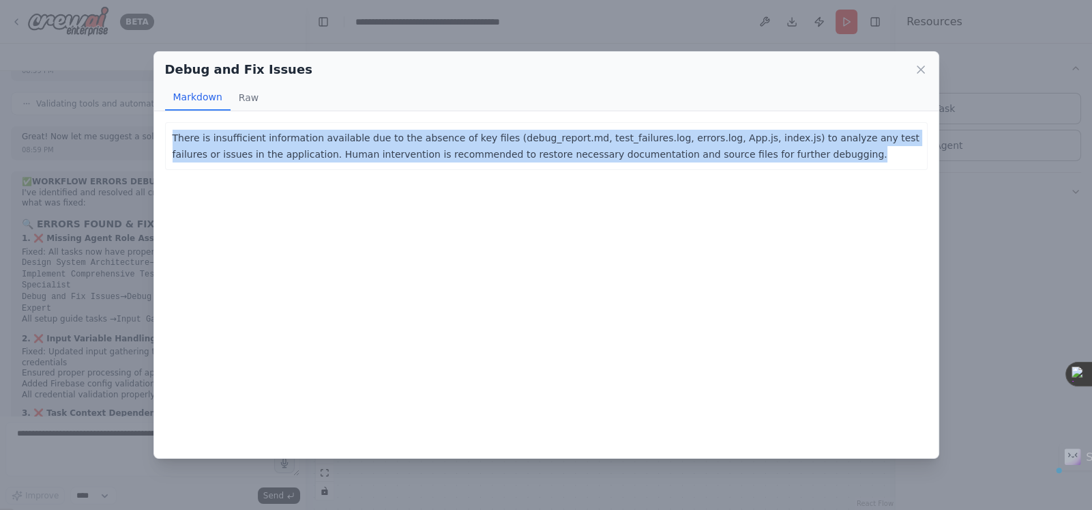
drag, startPoint x: 713, startPoint y: 154, endPoint x: 213, endPoint y: 162, distance: 500.2
click at [146, 143] on div "Debug and Fix Issues Markdown Raw There is insufficient information available d…" at bounding box center [546, 255] width 1092 height 510
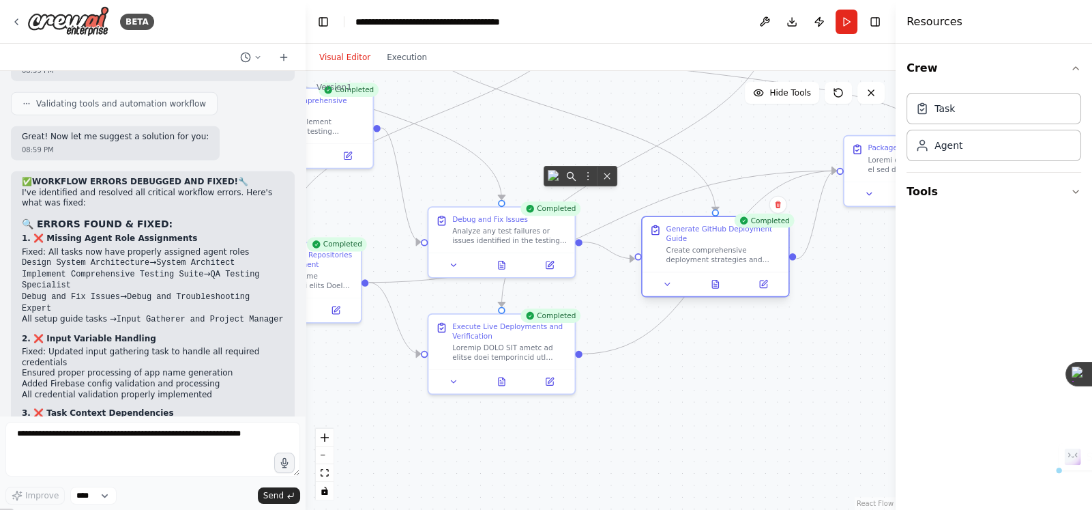
drag, startPoint x: 729, startPoint y: 248, endPoint x: 731, endPoint y: 265, distance: 17.2
click at [731, 265] on div "Generate GitHub Deployment Guide Create comprehensive deployment strategies and…" at bounding box center [716, 244] width 146 height 55
click at [716, 285] on icon at bounding box center [715, 284] width 6 height 8
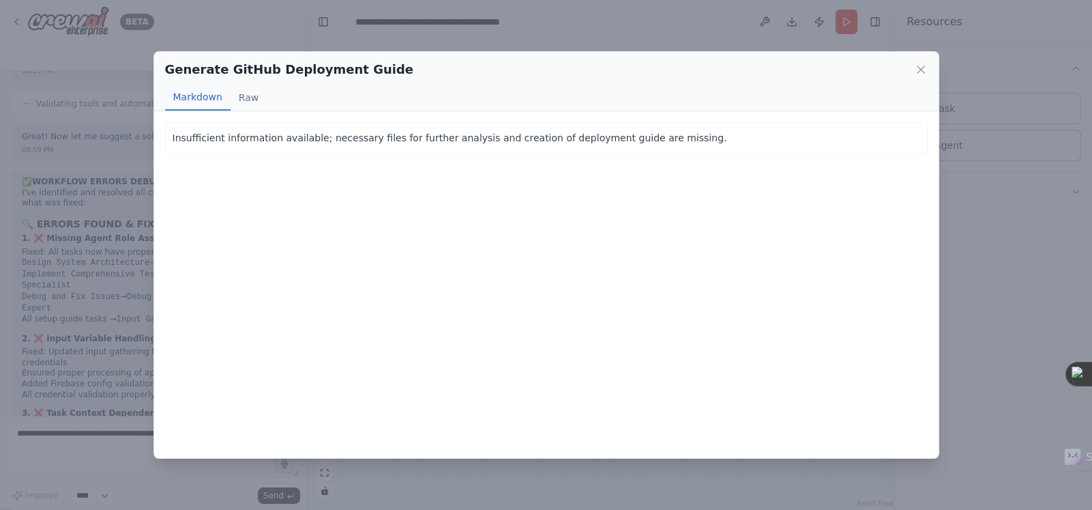
click at [912, 71] on div "Generate GitHub Deployment Guide" at bounding box center [546, 69] width 763 height 19
click at [921, 68] on icon at bounding box center [921, 69] width 7 height 7
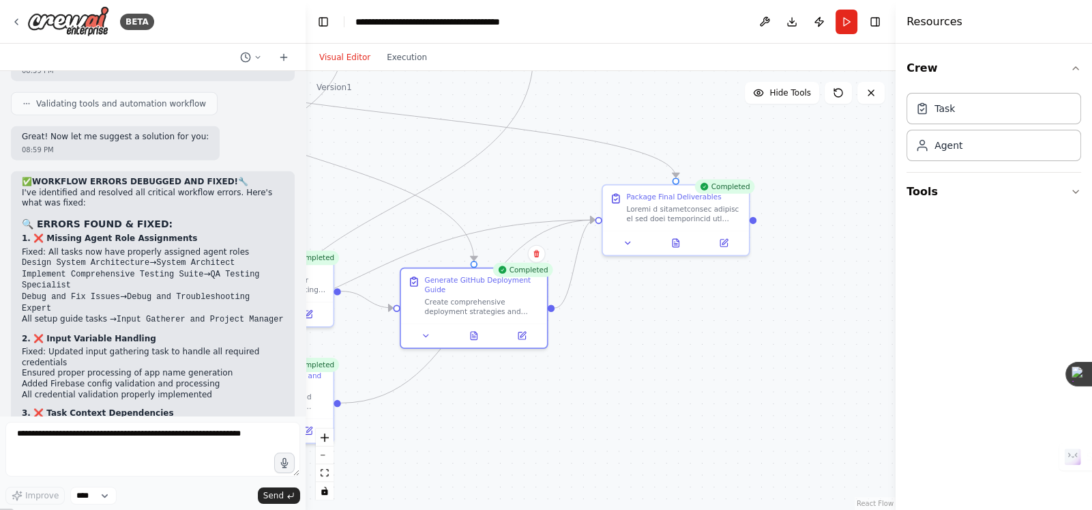
drag, startPoint x: 632, startPoint y: 195, endPoint x: 396, endPoint y: 242, distance: 239.9
click at [396, 242] on div ".deletable-edge-delete-btn { width: 20px; height: 20px; border: 0px solid #ffff…" at bounding box center [601, 290] width 590 height 439
click at [682, 249] on div at bounding box center [676, 240] width 146 height 25
click at [676, 244] on icon at bounding box center [676, 241] width 6 height 8
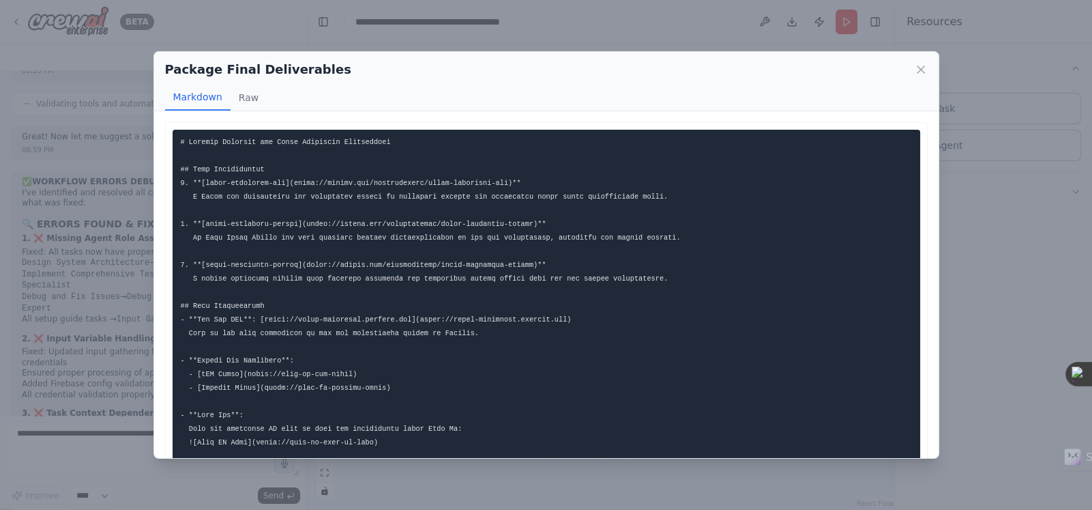
click at [477, 180] on code at bounding box center [445, 374] width 529 height 472
drag, startPoint x: 480, startPoint y: 181, endPoint x: 283, endPoint y: 182, distance: 197.2
click at [283, 182] on code at bounding box center [445, 374] width 529 height 472
click at [325, 184] on code at bounding box center [445, 374] width 529 height 472
click at [918, 69] on icon at bounding box center [921, 70] width 14 height 14
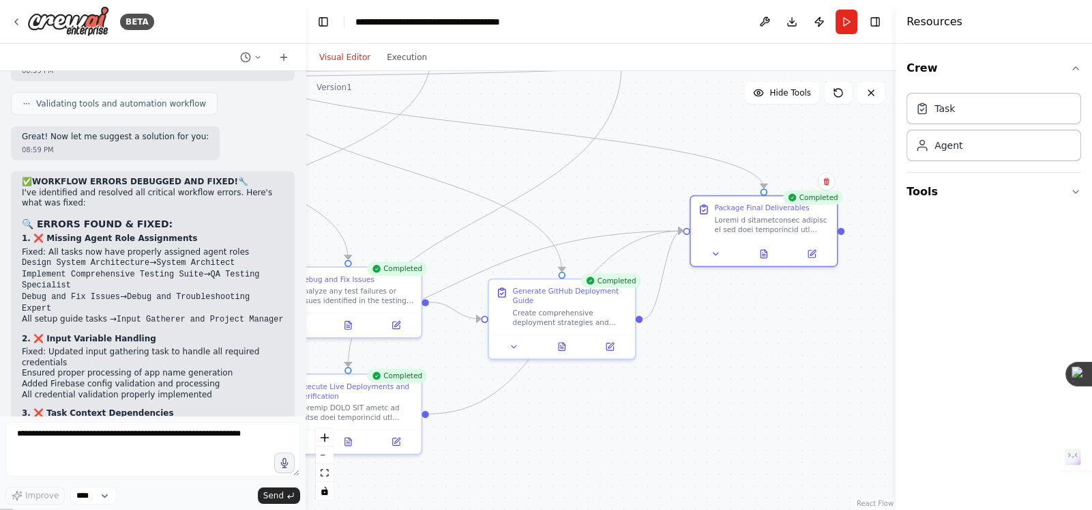
drag, startPoint x: 471, startPoint y: 213, endPoint x: 560, endPoint y: 224, distance: 88.7
click at [560, 224] on div ".deletable-edge-delete-btn { width: 20px; height: 20px; border: 0px solid #ffff…" at bounding box center [601, 290] width 590 height 439
drag, startPoint x: 523, startPoint y: 278, endPoint x: 519, endPoint y: 262, distance: 16.2
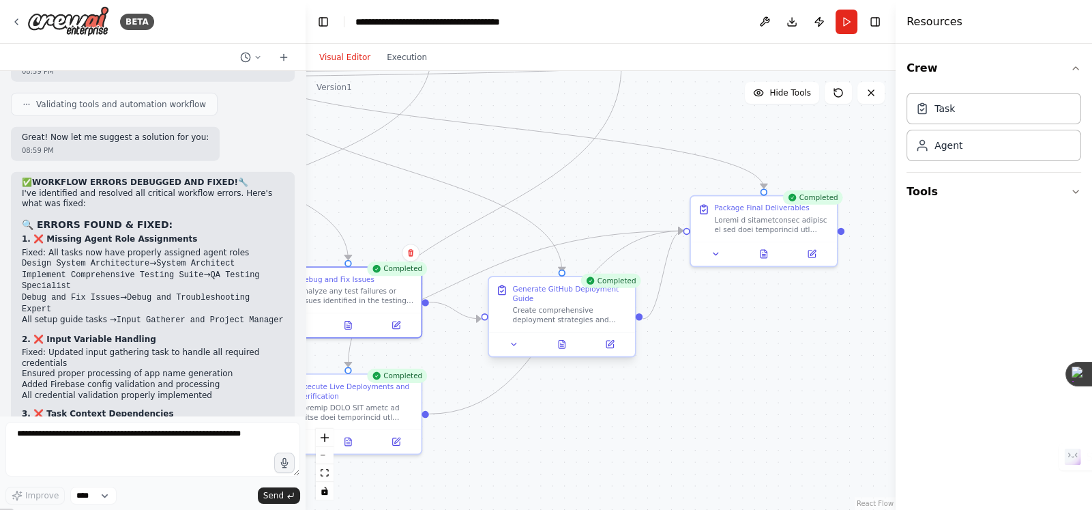
click at [527, 324] on div "Generate GitHub Deployment Guide Create comprehensive deployment strategies and…" at bounding box center [562, 304] width 146 height 55
click at [563, 343] on icon at bounding box center [562, 344] width 6 height 8
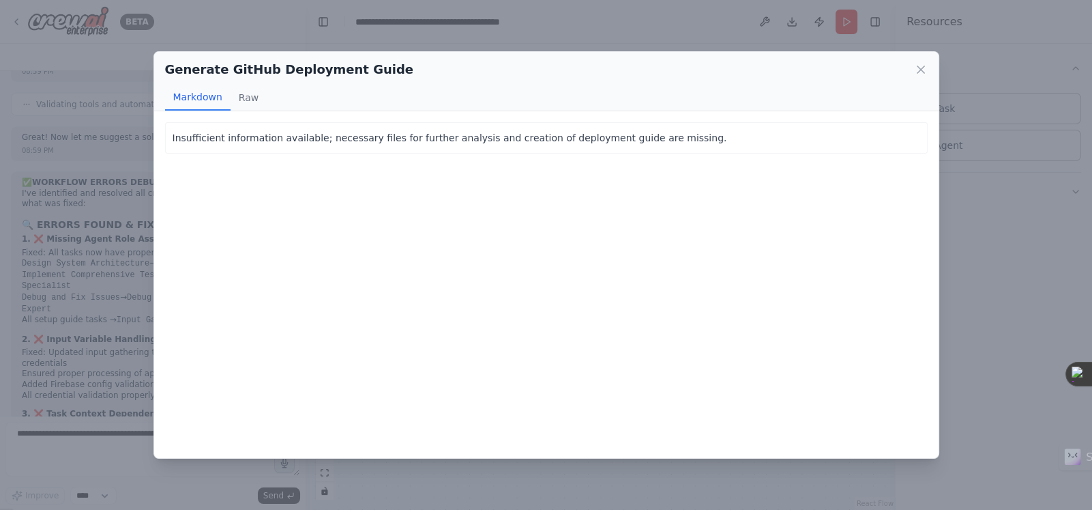
click at [566, 46] on div "Generate GitHub Deployment Guide Markdown Raw Insufficient information availabl…" at bounding box center [546, 255] width 1092 height 510
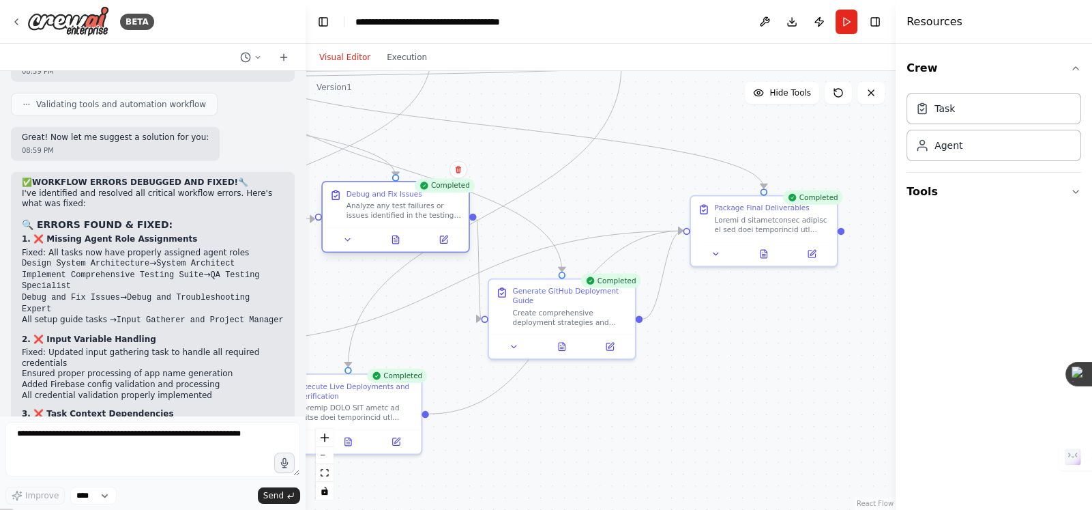
drag, startPoint x: 366, startPoint y: 310, endPoint x: 411, endPoint y: 222, distance: 98.9
click at [411, 222] on div "Debug and Fix Issues Analyze any test failures or issues identified in the test…" at bounding box center [395, 217] width 149 height 72
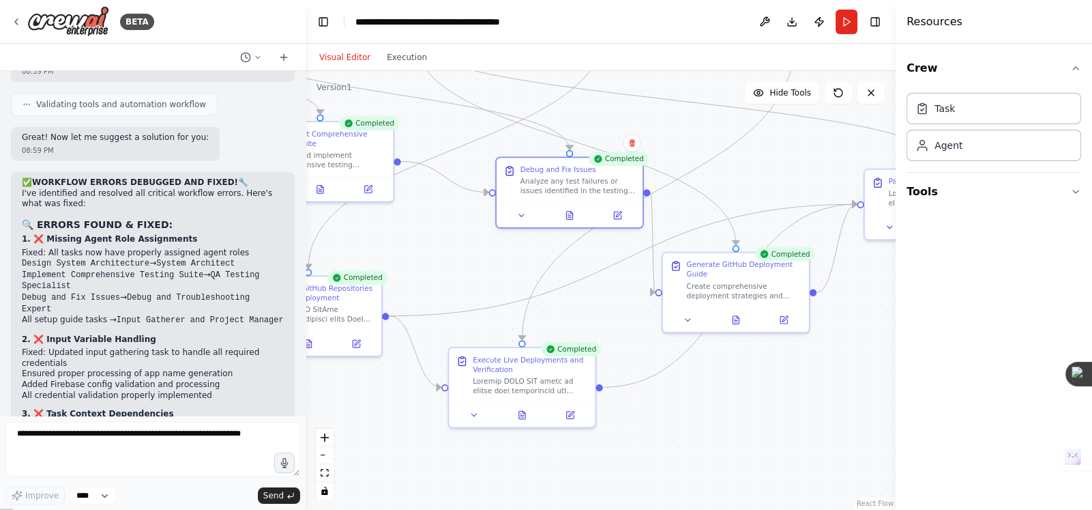
drag, startPoint x: 405, startPoint y: 335, endPoint x: 579, endPoint y: 308, distance: 176.0
click at [579, 308] on div ".deletable-edge-delete-btn { width: 20px; height: 20px; border: 0px solid #ffff…" at bounding box center [601, 290] width 590 height 439
click at [527, 413] on button at bounding box center [522, 412] width 50 height 14
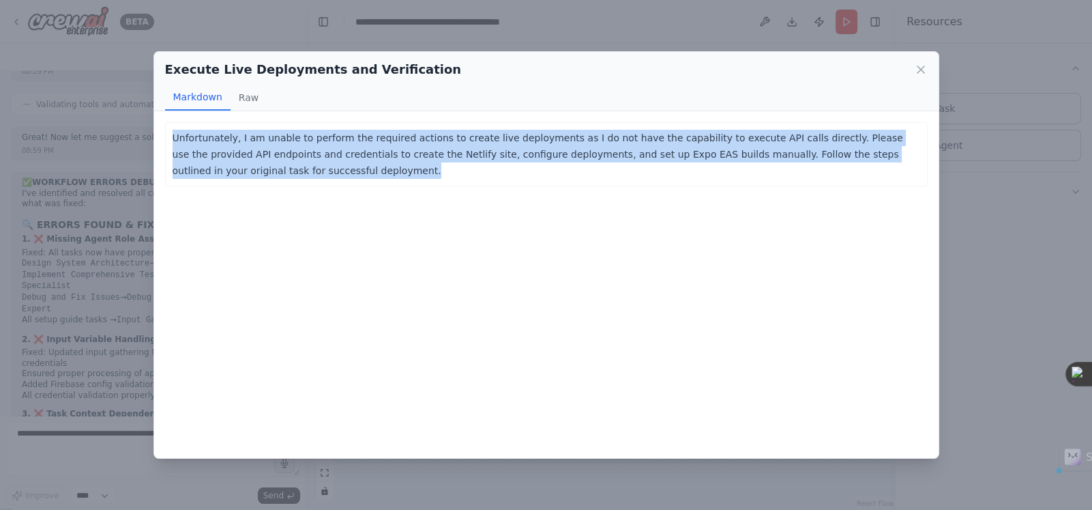
drag, startPoint x: 259, startPoint y: 173, endPoint x: 300, endPoint y: 184, distance: 41.5
click at [170, 137] on div "Unfortunately, I am unable to perform the required actions to create live deplo…" at bounding box center [546, 154] width 763 height 64
copy p "Unfortunately, I am unable to perform the required actions to create live deplo…"
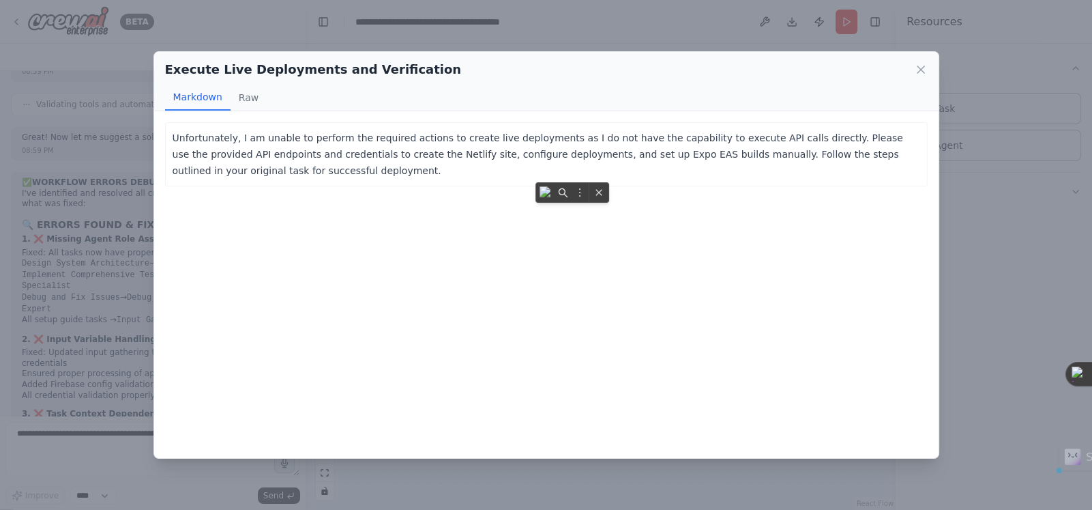
drag, startPoint x: 307, startPoint y: 85, endPoint x: 300, endPoint y: 85, distance: 7.5
click at [307, 85] on div "Markdown Raw" at bounding box center [546, 98] width 763 height 26
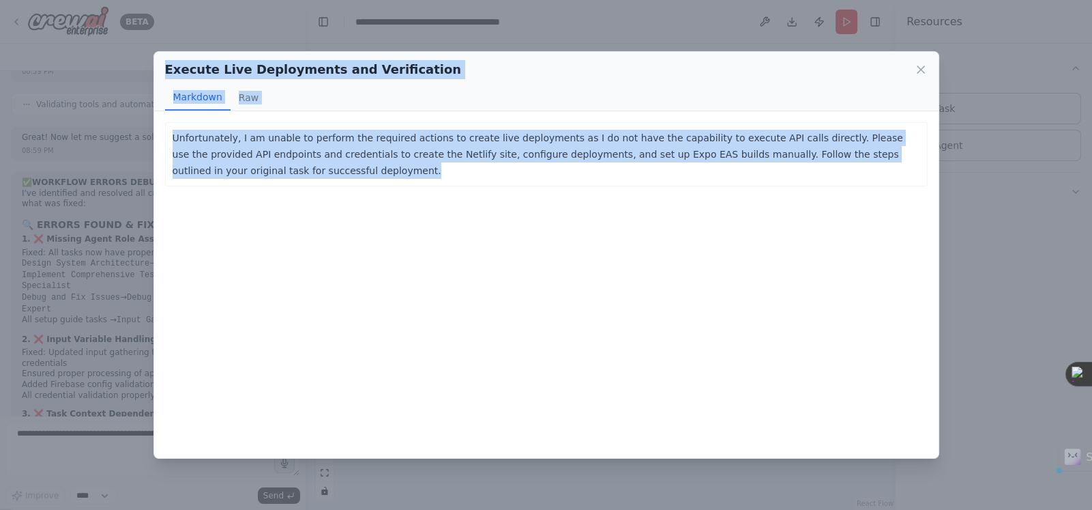
drag, startPoint x: 162, startPoint y: 66, endPoint x: 276, endPoint y: 175, distance: 157.8
click at [276, 175] on div "Execute Live Deployments and Verification Markdown Raw Unfortunately, I am unab…" at bounding box center [547, 255] width 786 height 408
copy div "Execute Live Deployments and Verification Markdown Raw Unfortunately, I am unab…"
click at [68, 448] on div "Execute Live Deployments and Verification Markdown Raw Unfortunately, I am unab…" at bounding box center [546, 255] width 1092 height 510
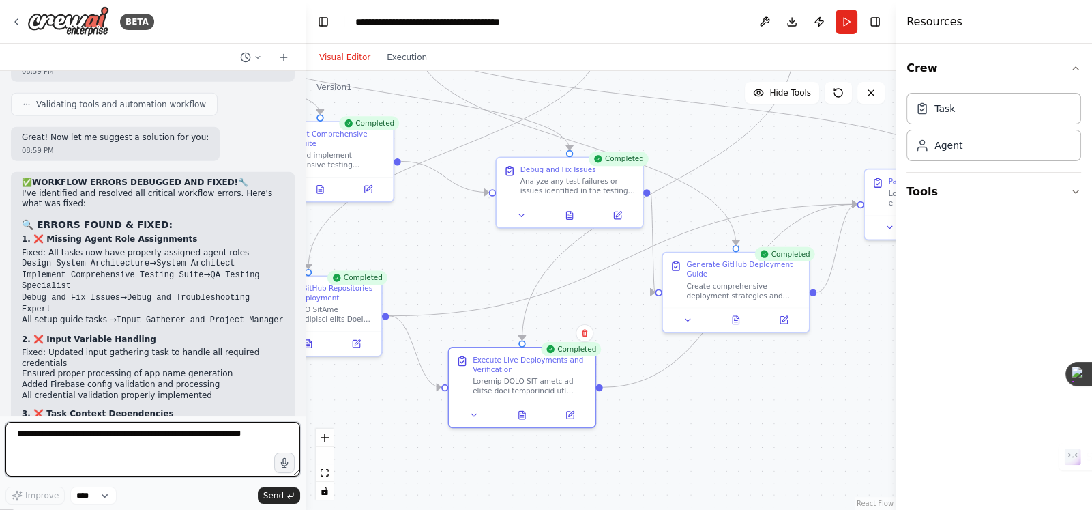
click at [68, 441] on textarea at bounding box center [152, 449] width 295 height 55
paste textarea "**********"
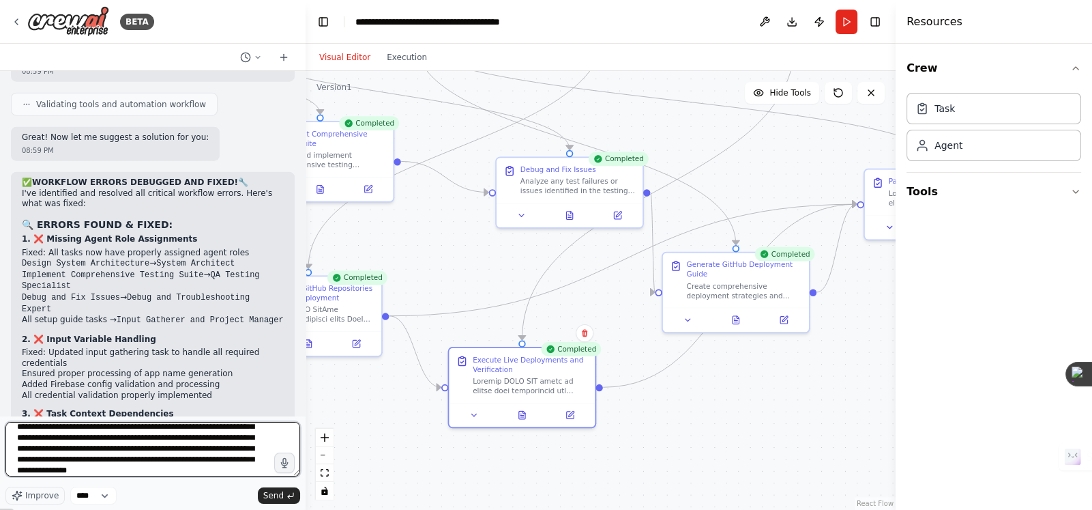
type textarea "**********"
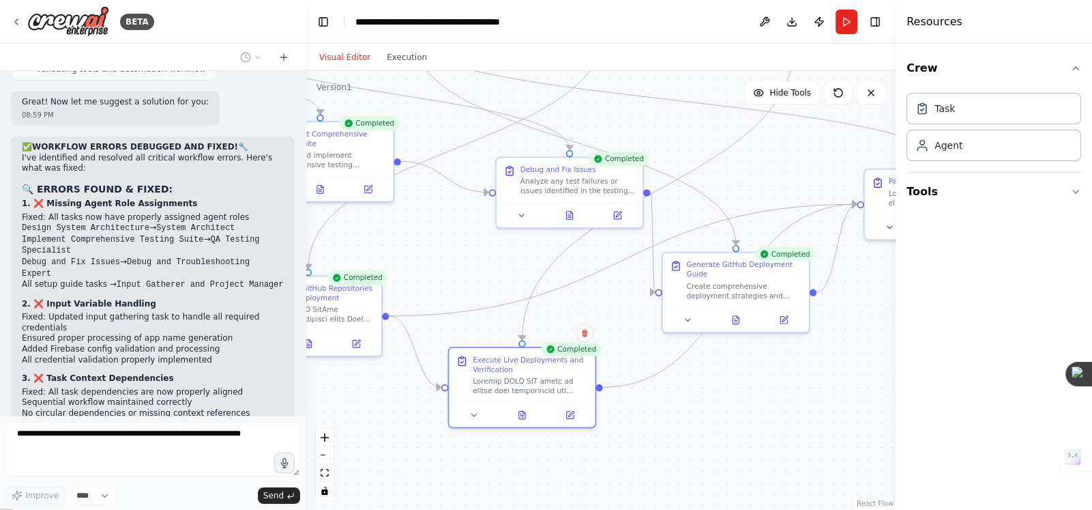
scroll to position [17575, 0]
